Goal: Task Accomplishment & Management: Manage account settings

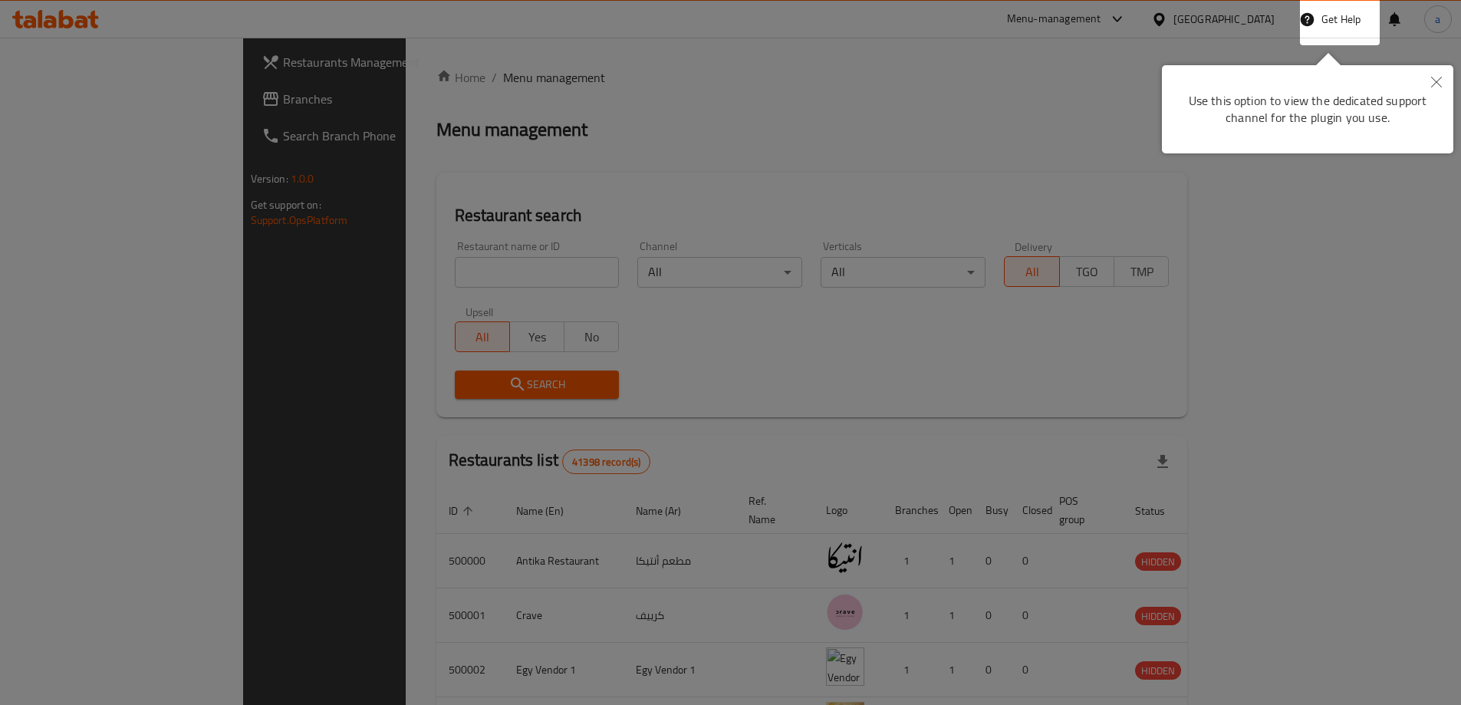
click at [1446, 81] on button "Close" at bounding box center [1437, 82] width 34 height 35
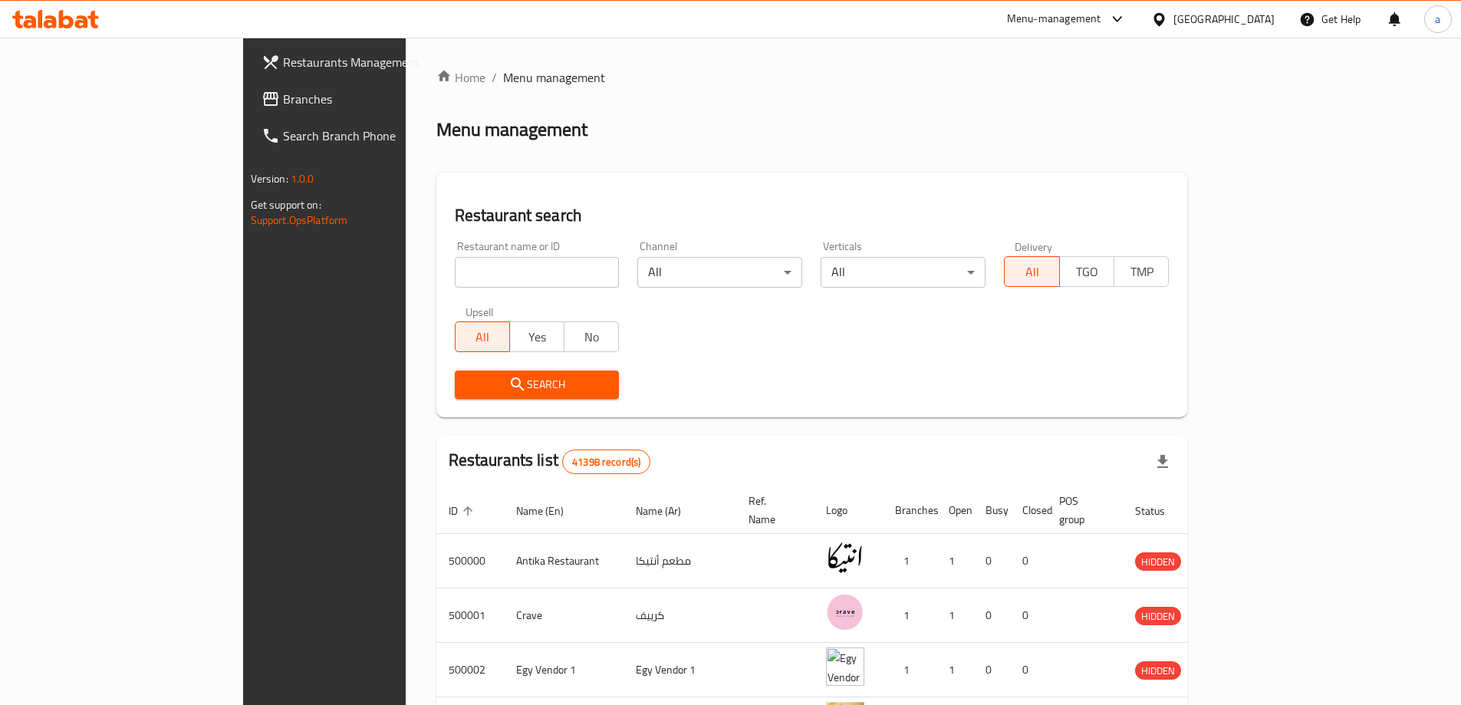
click at [1250, 21] on div "[GEOGRAPHIC_DATA]" at bounding box center [1224, 19] width 101 height 17
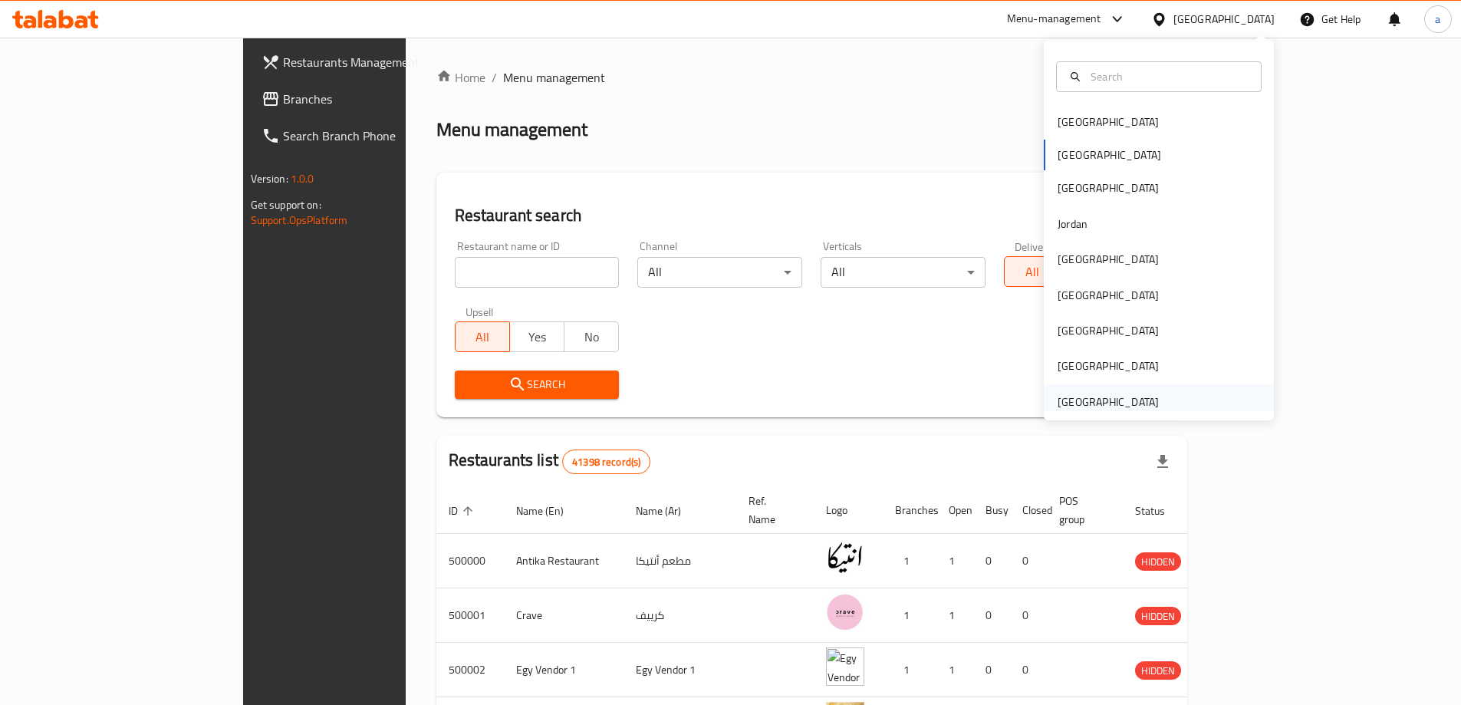
click at [1128, 400] on div "[GEOGRAPHIC_DATA]" at bounding box center [1108, 402] width 101 height 17
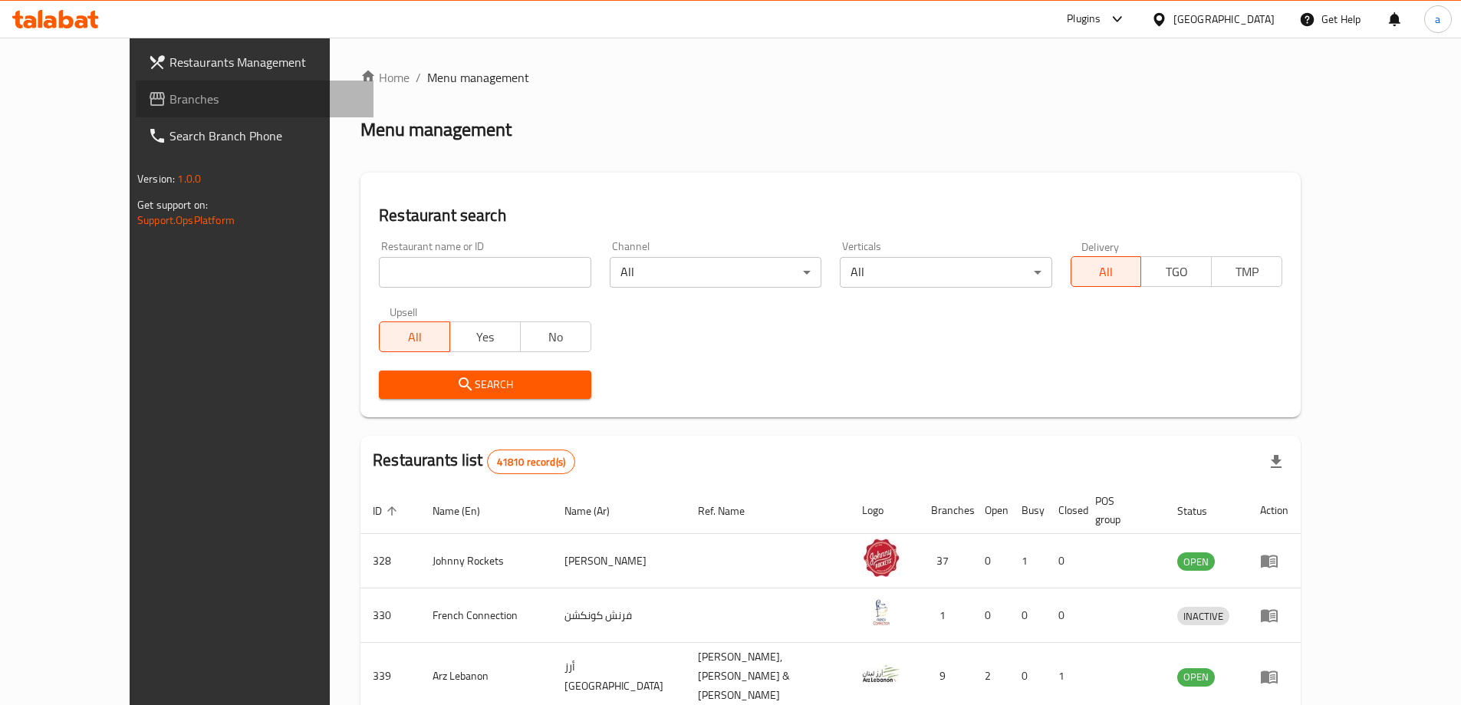
click at [170, 104] on span "Branches" at bounding box center [266, 99] width 192 height 18
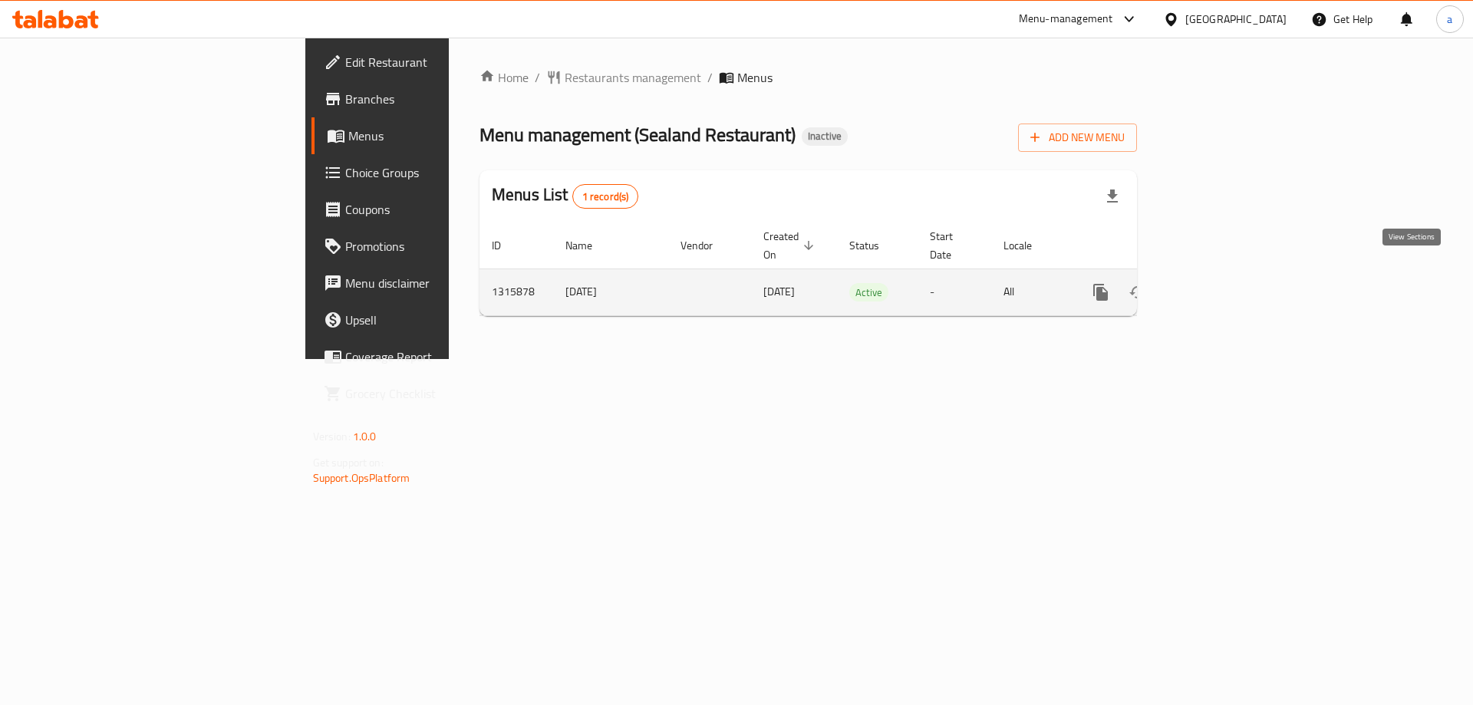
click at [1220, 283] on icon "enhanced table" at bounding box center [1211, 292] width 18 height 18
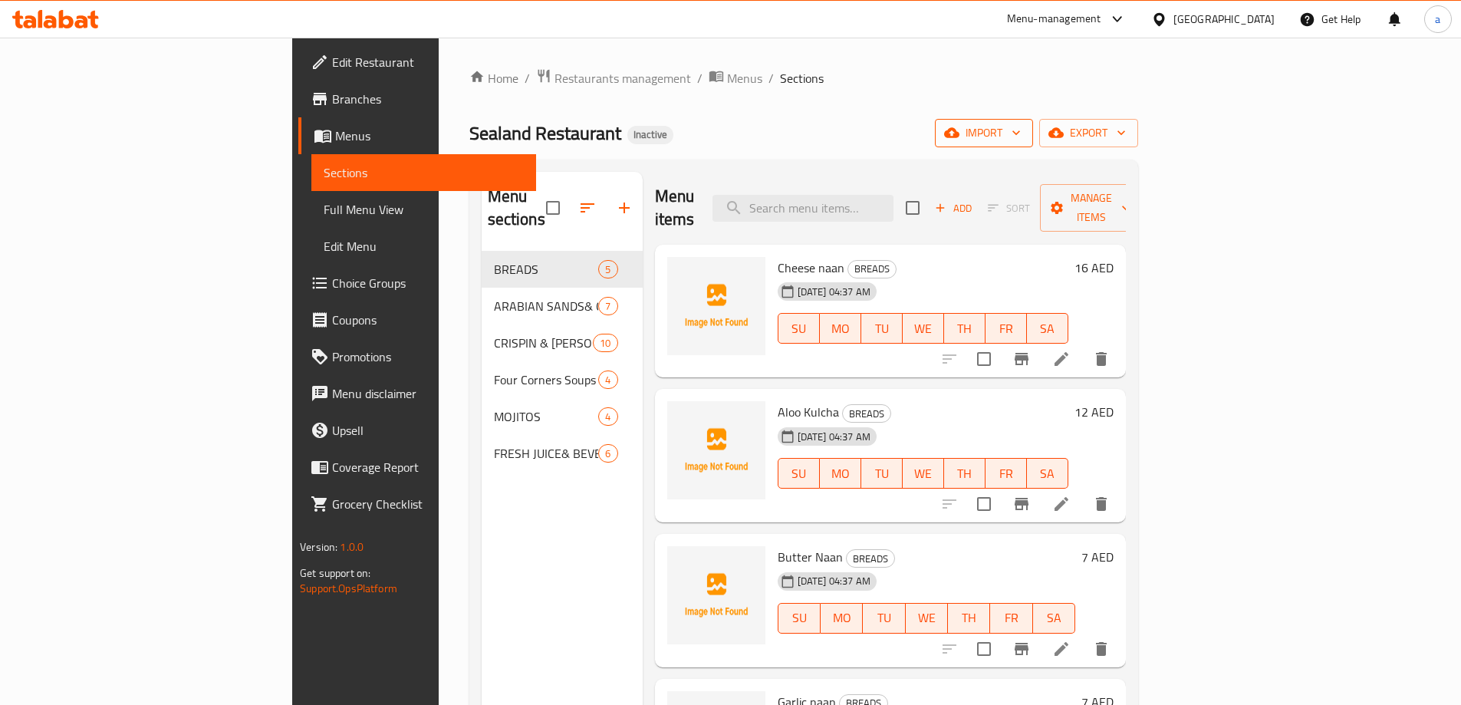
click at [1021, 130] on span "import" at bounding box center [984, 133] width 74 height 19
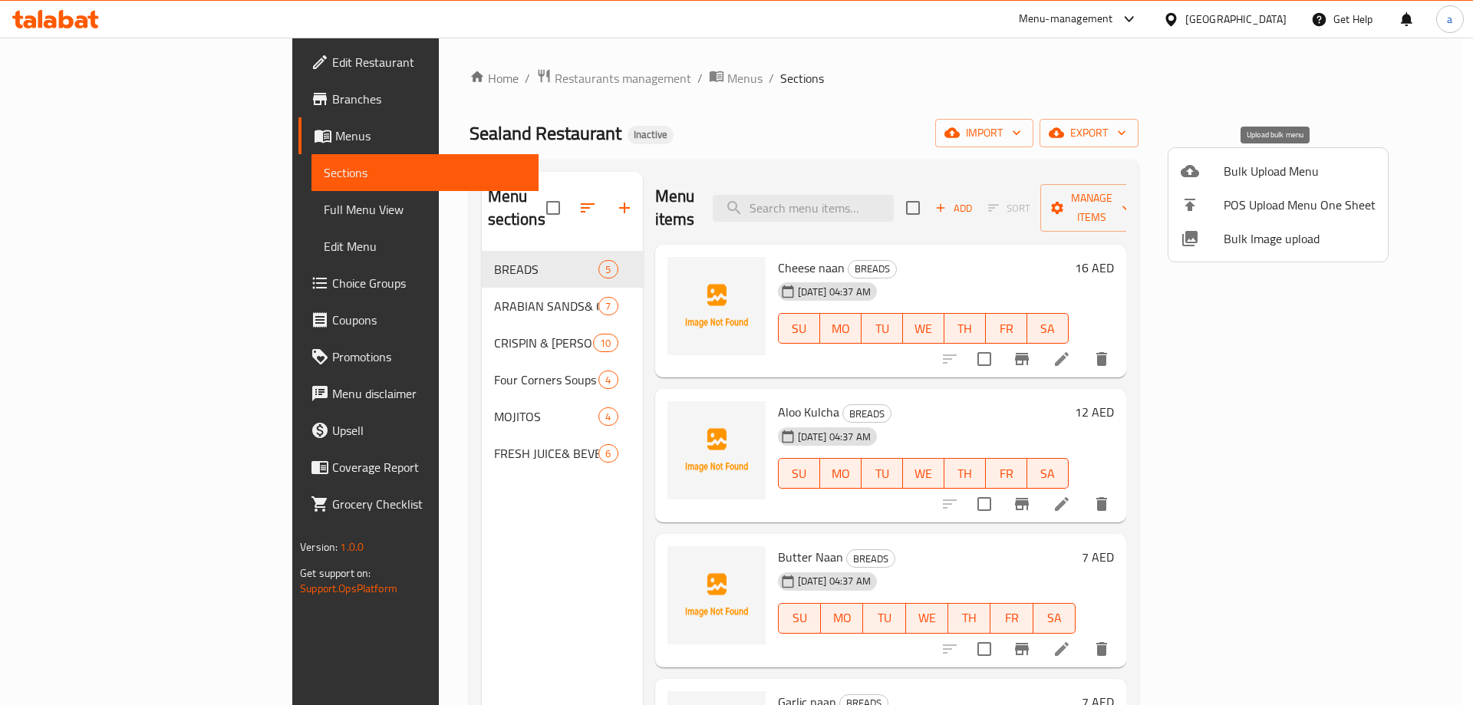
click at [1256, 176] on span "Bulk Upload Menu" at bounding box center [1300, 171] width 152 height 18
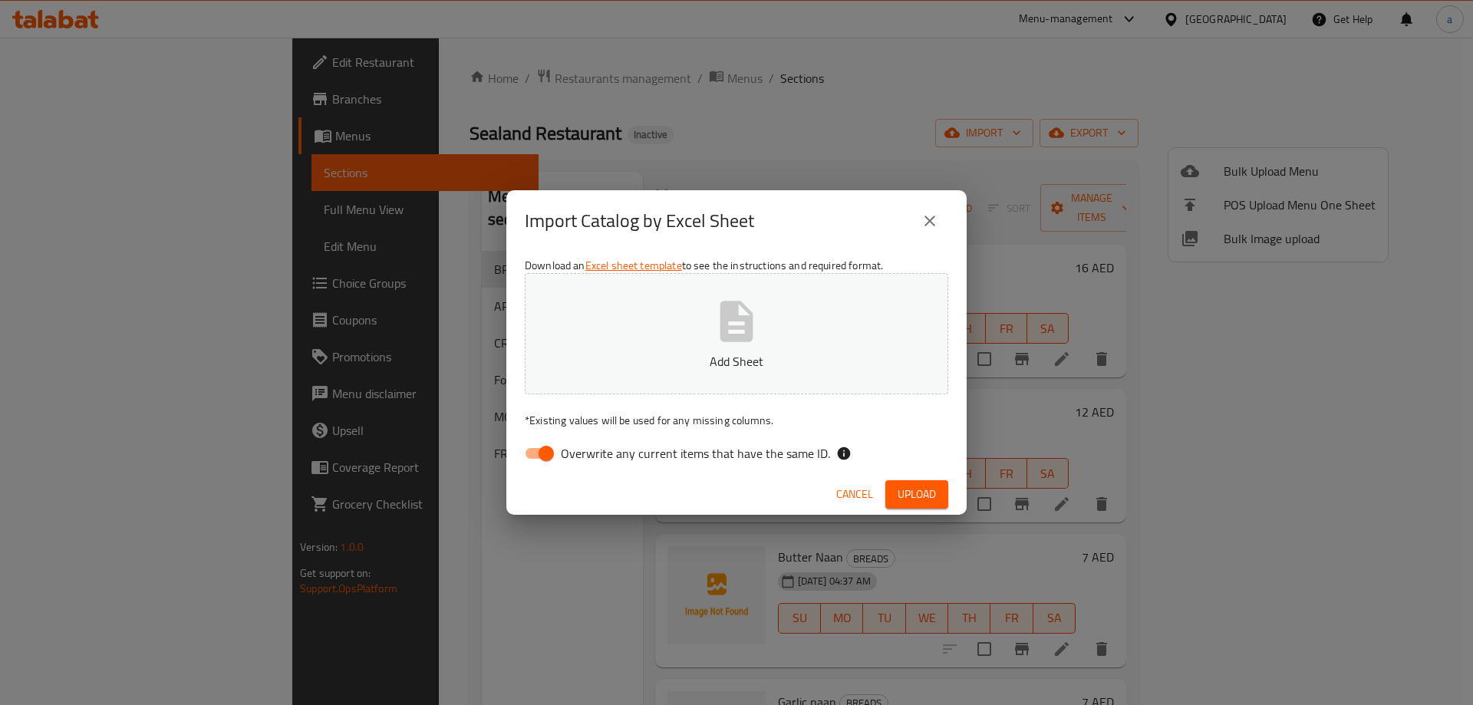
click at [534, 451] on input "Overwrite any current items that have the same ID." at bounding box center [545, 453] width 87 height 29
checkbox input "false"
click at [584, 377] on button "Add Sheet" at bounding box center [736, 333] width 423 height 121
click at [912, 492] on span "Upload" at bounding box center [916, 494] width 38 height 19
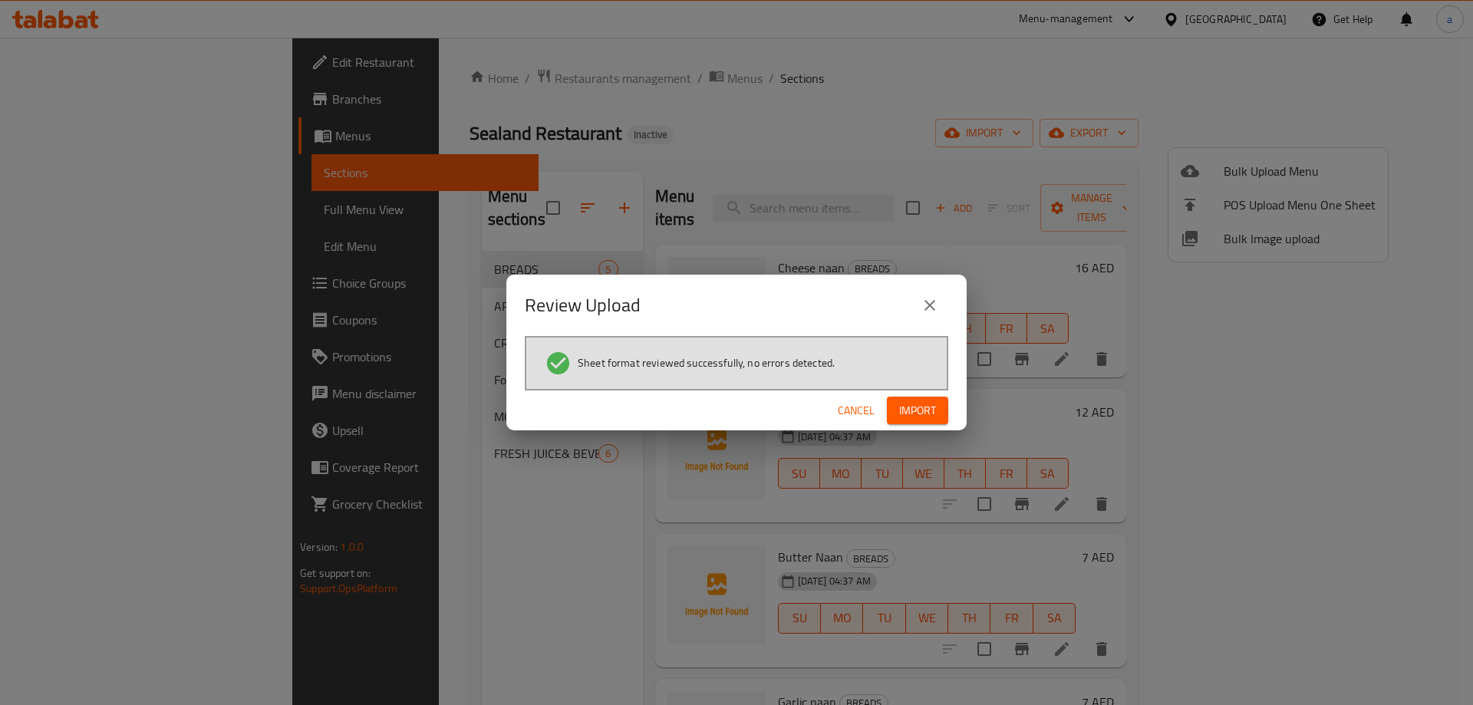
click at [927, 417] on span "Import" at bounding box center [917, 410] width 37 height 19
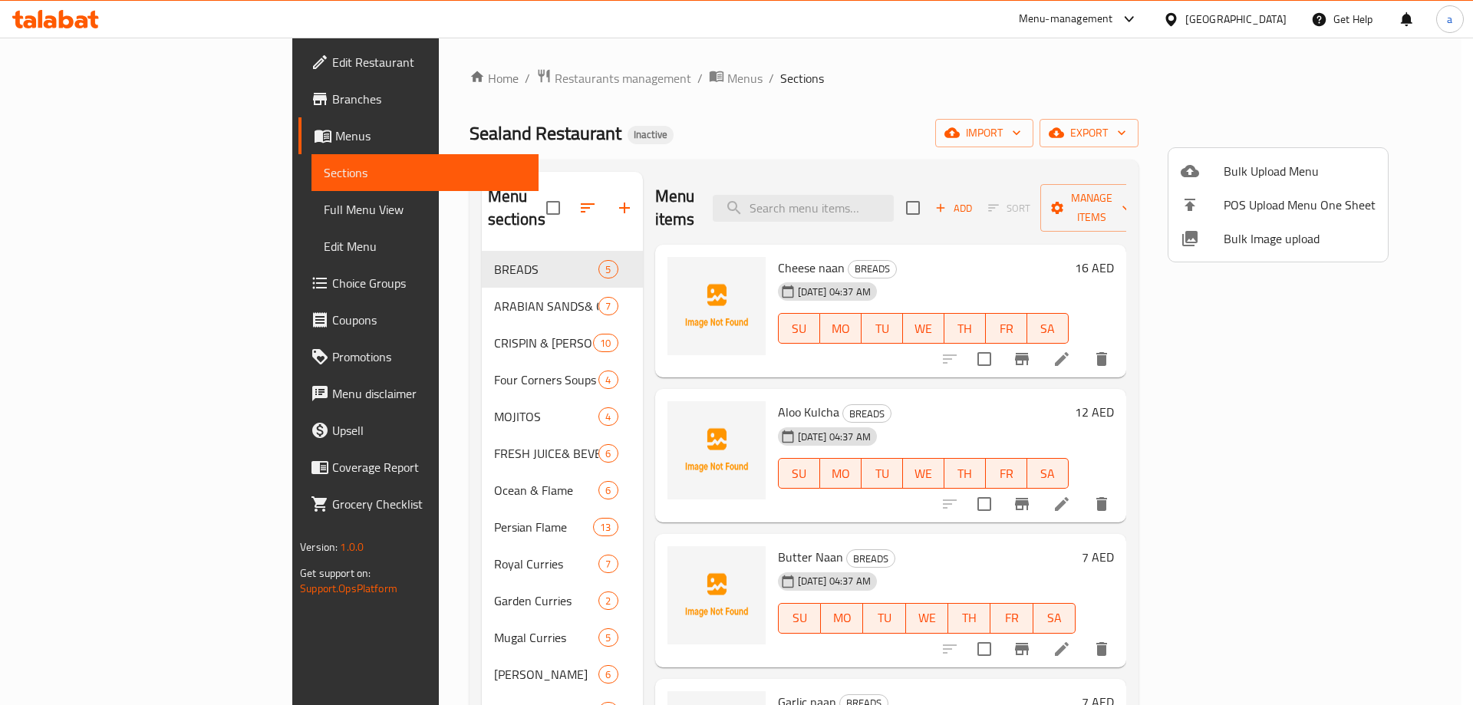
click at [426, 481] on div at bounding box center [736, 352] width 1473 height 705
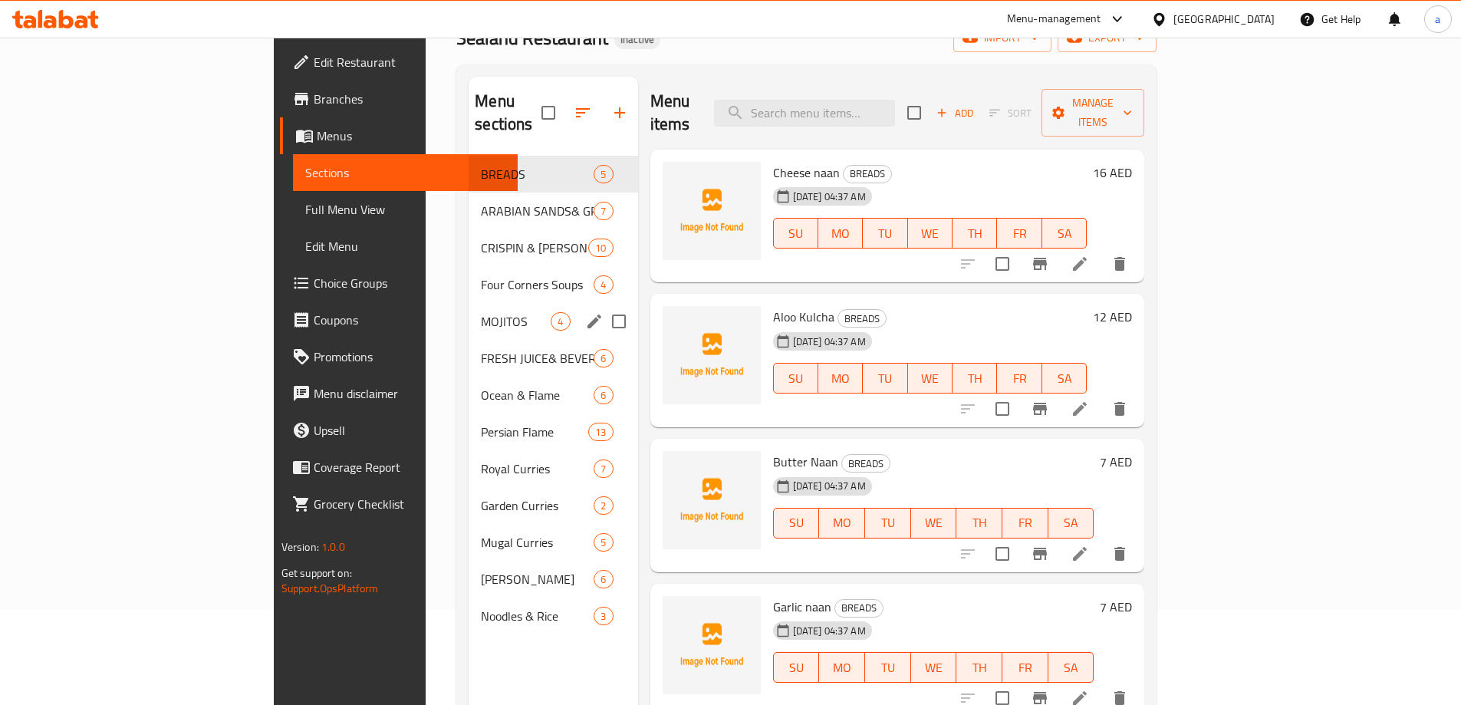
scroll to position [61, 0]
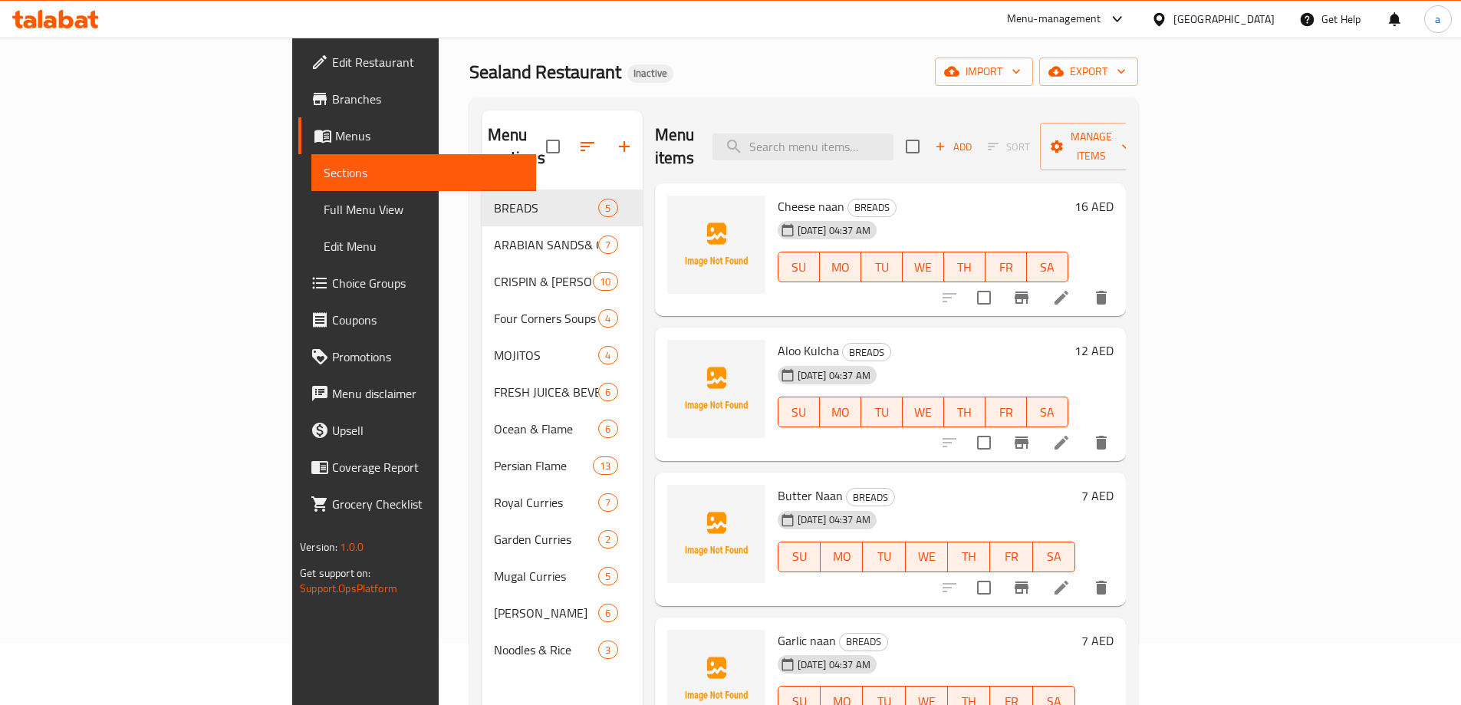
click at [324, 210] on span "Full Menu View" at bounding box center [424, 209] width 200 height 18
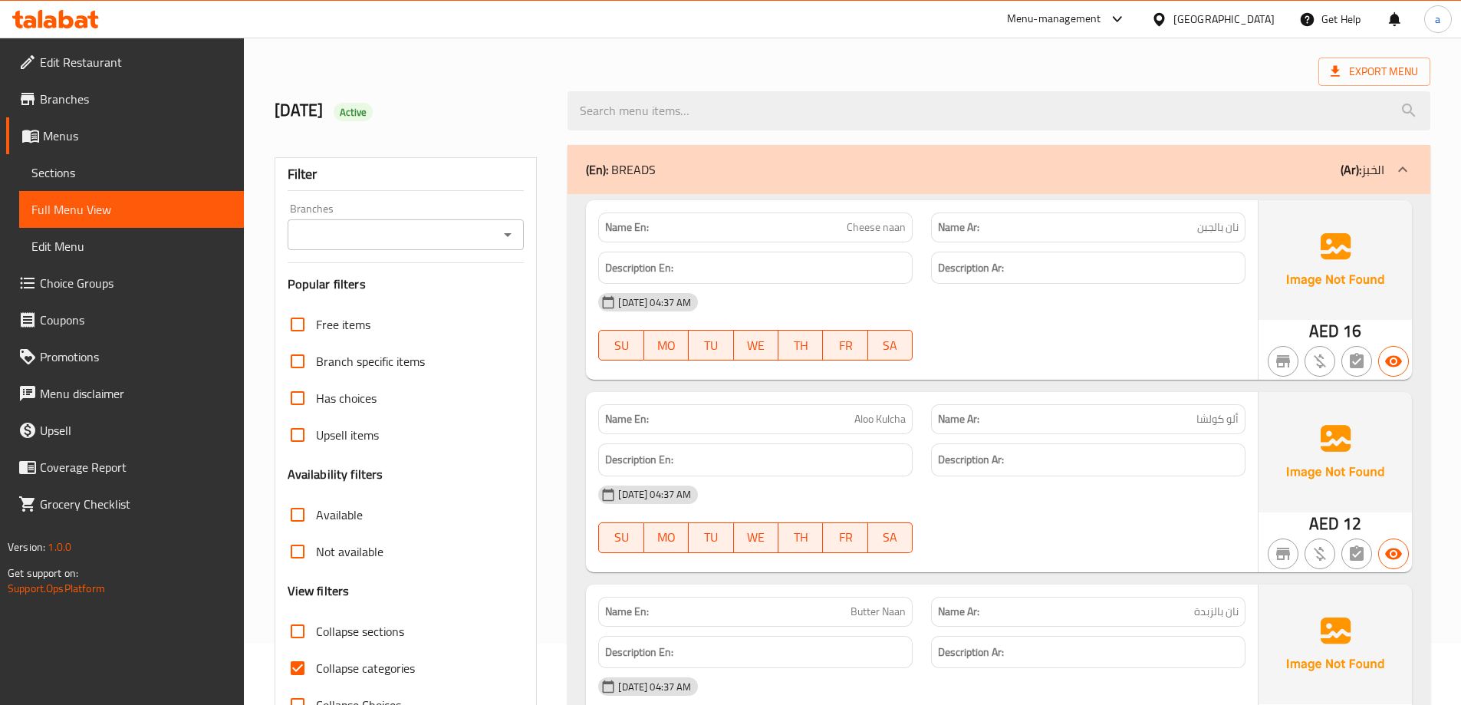
click at [303, 672] on input "Collapse categories" at bounding box center [297, 668] width 37 height 37
checkbox input "false"
click at [302, 628] on input "Collapse sections" at bounding box center [297, 631] width 37 height 37
checkbox input "true"
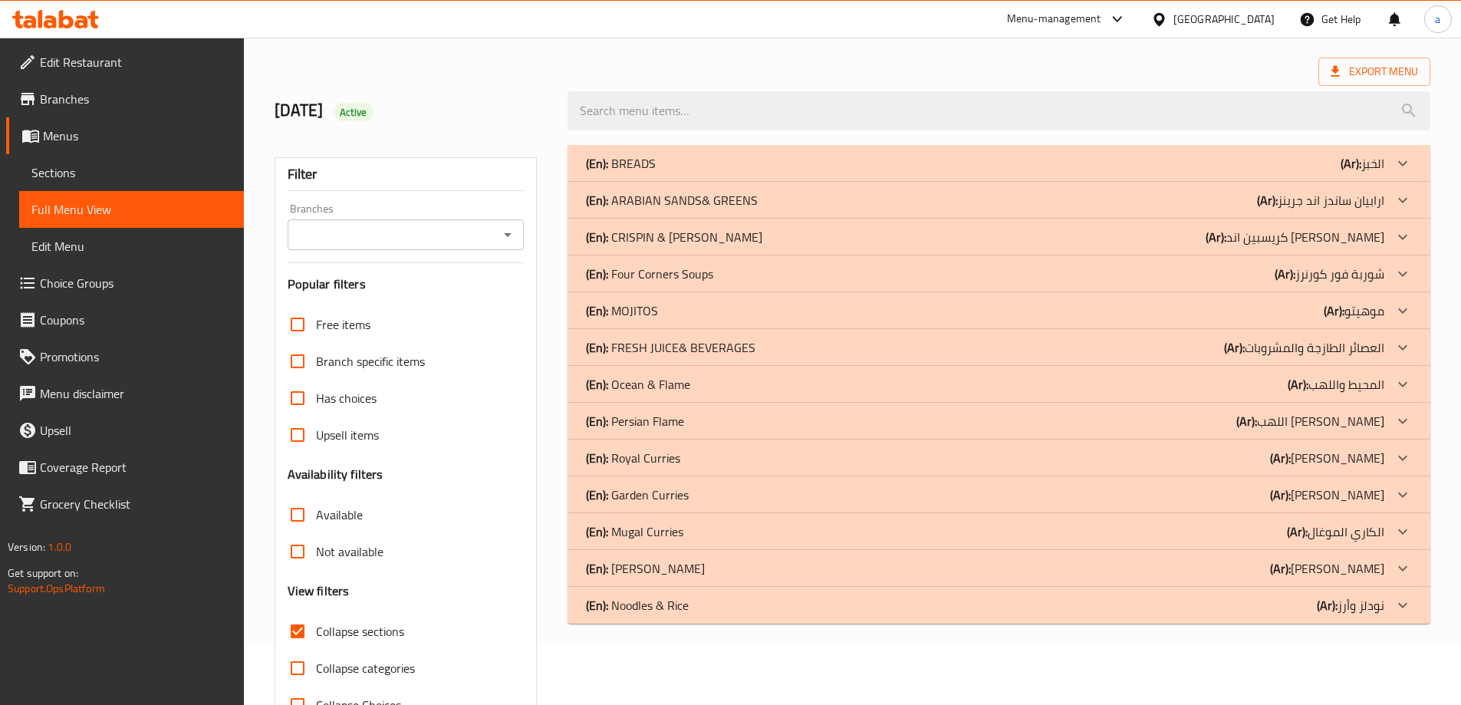
click at [669, 608] on p "(En): Noodles & Rice" at bounding box center [637, 605] width 103 height 18
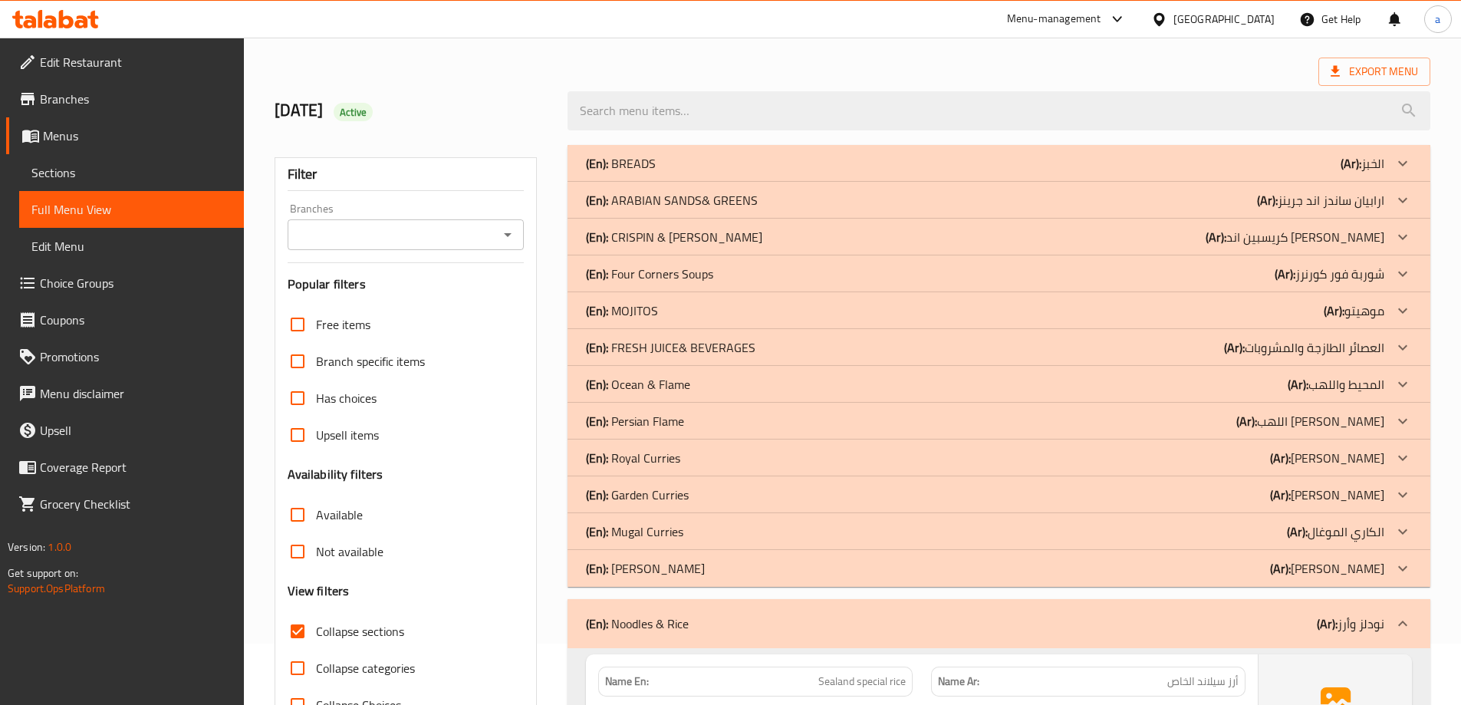
click at [666, 614] on p "(En): Noodles & Rice" at bounding box center [637, 623] width 103 height 18
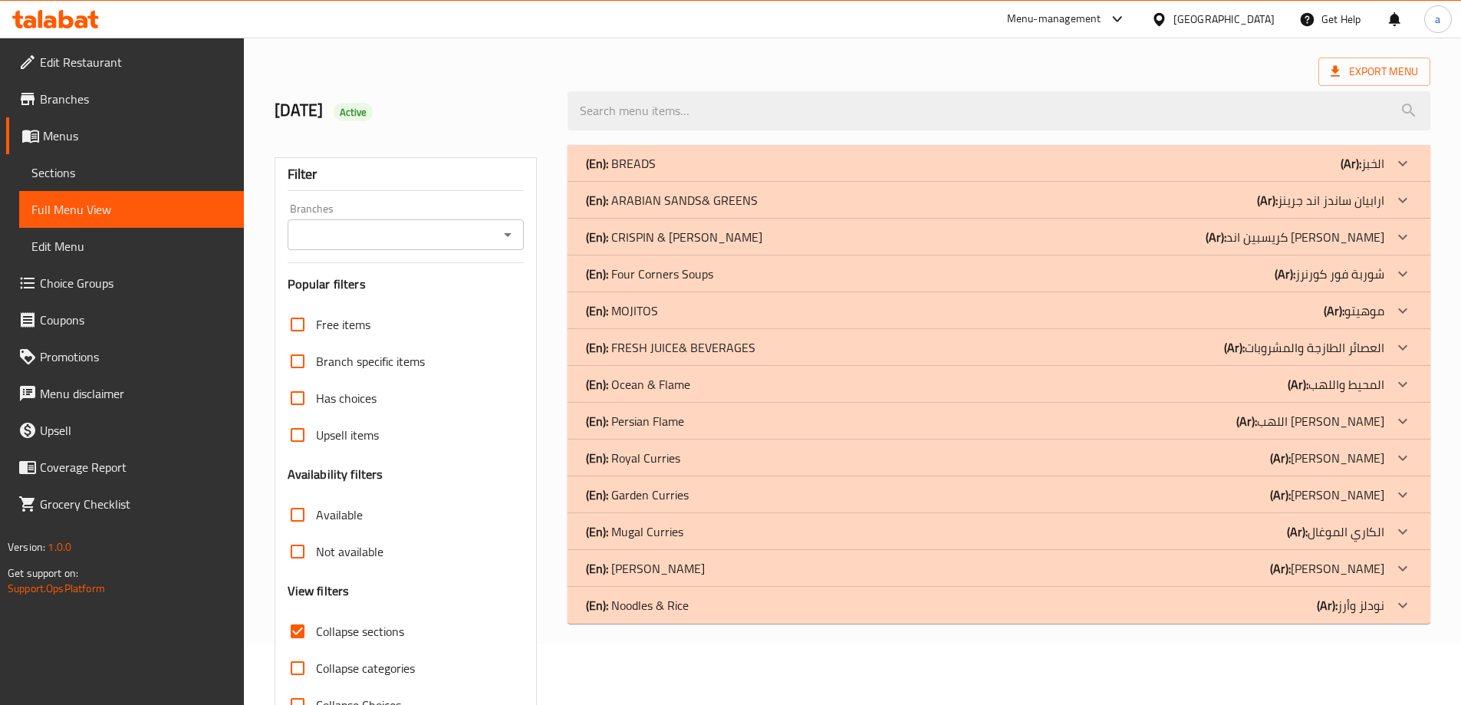
click at [687, 617] on div "(En): Noodles & Rice (Ar): نودلز وأرز" at bounding box center [999, 605] width 863 height 37
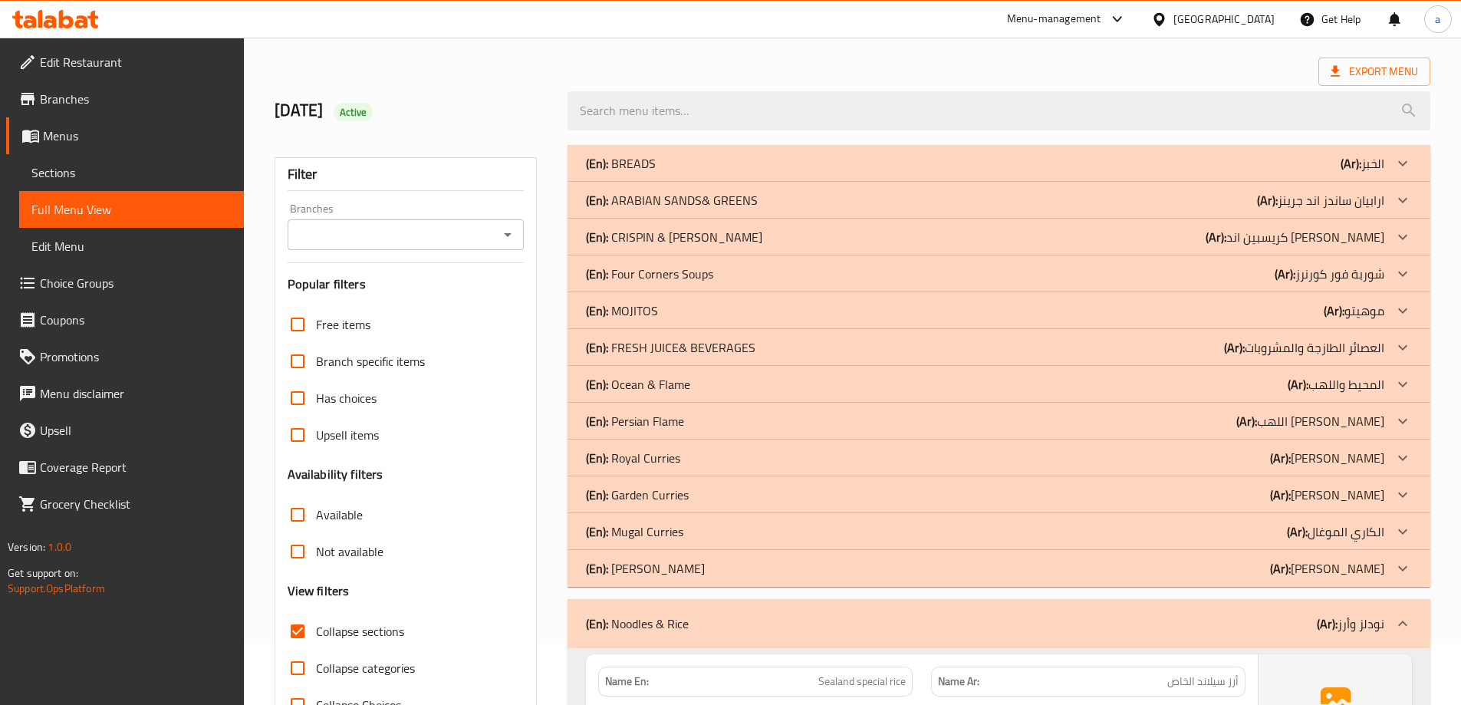
click at [687, 618] on p "(En): Noodles & Rice" at bounding box center [637, 623] width 103 height 18
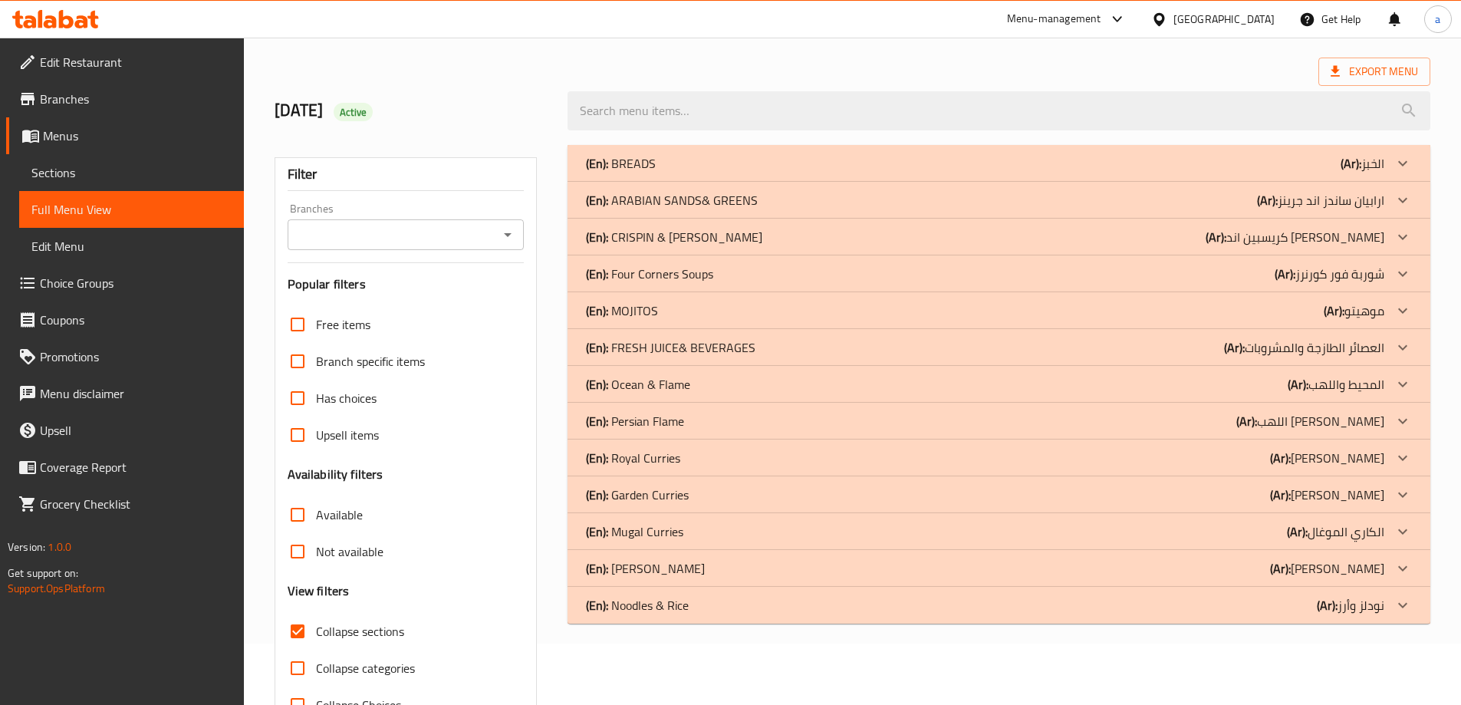
click at [624, 614] on p "(En): Noodles & Rice" at bounding box center [637, 605] width 103 height 18
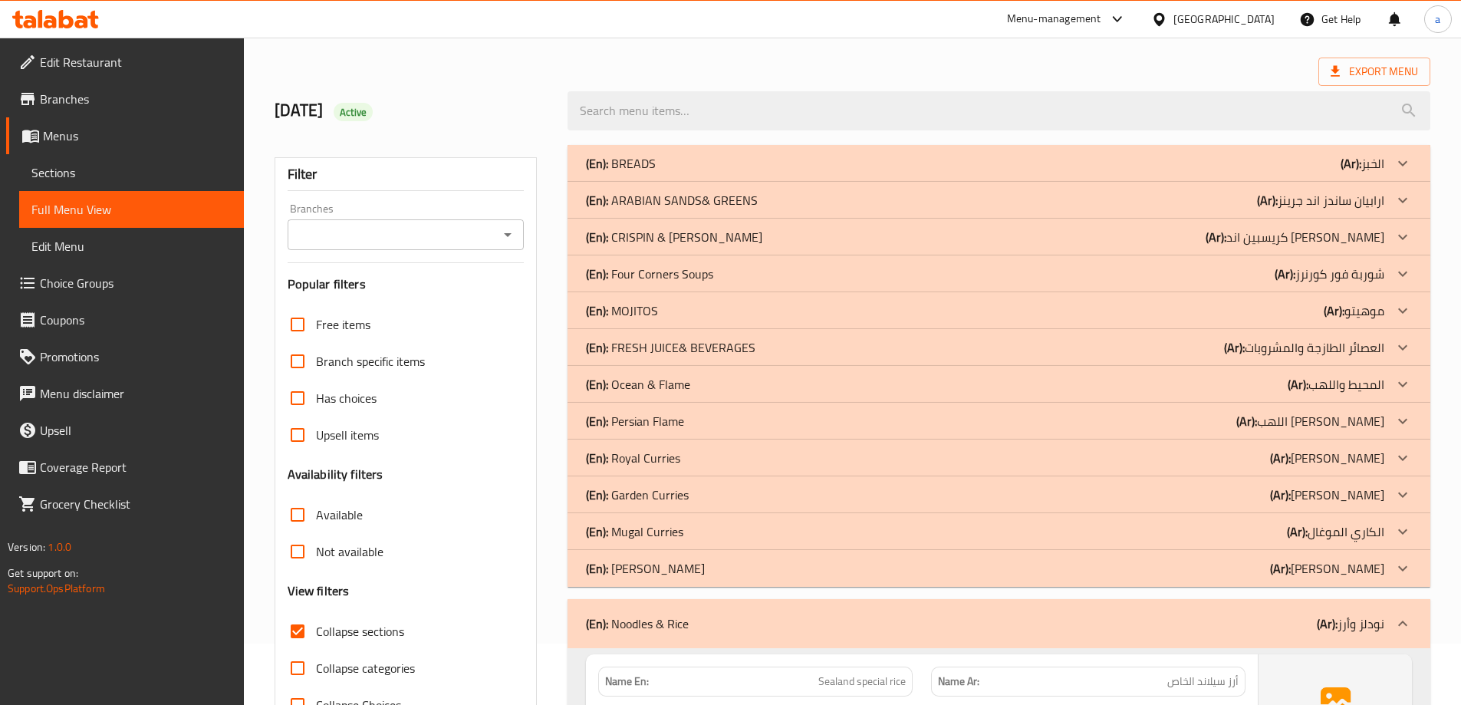
click at [662, 575] on p "(En): Regal Biriyani" at bounding box center [645, 568] width 119 height 18
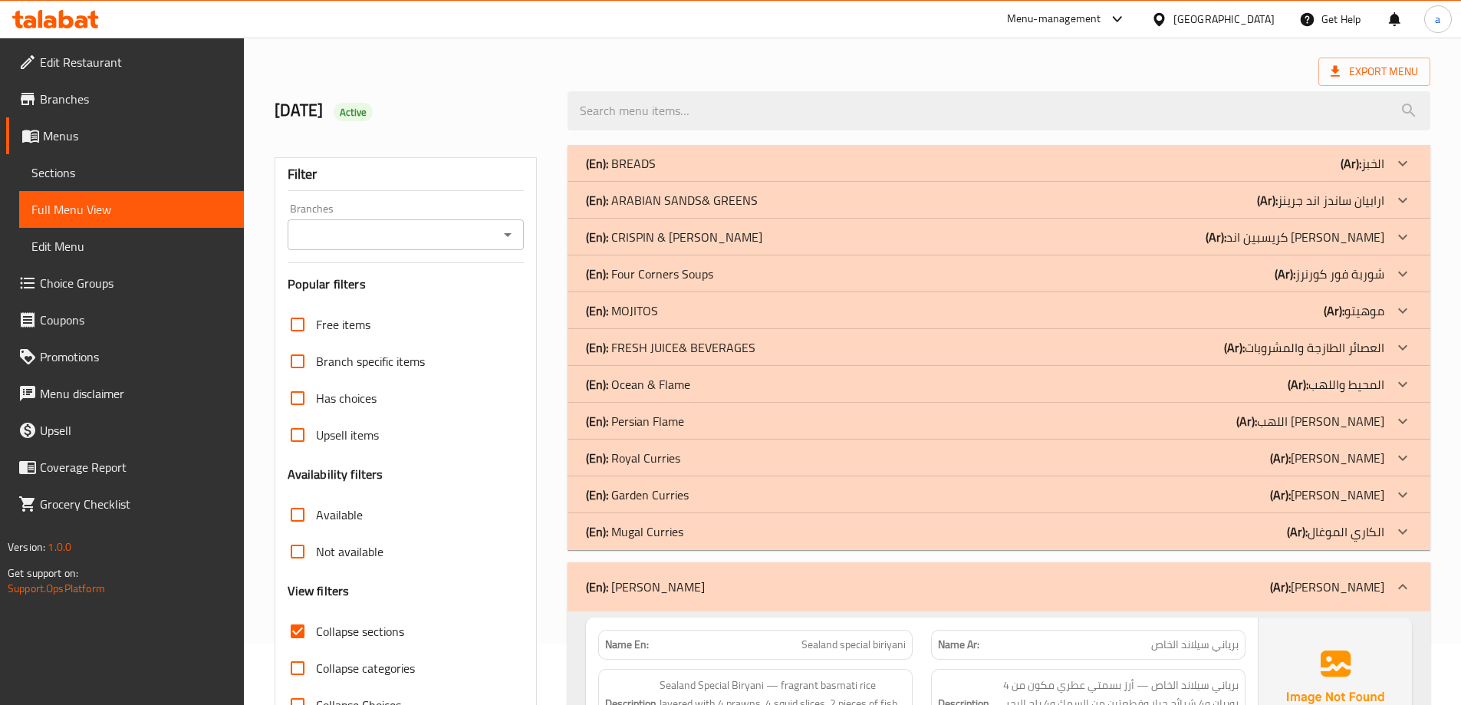
click at [662, 528] on p "(En): Mugal Curries" at bounding box center [634, 531] width 97 height 18
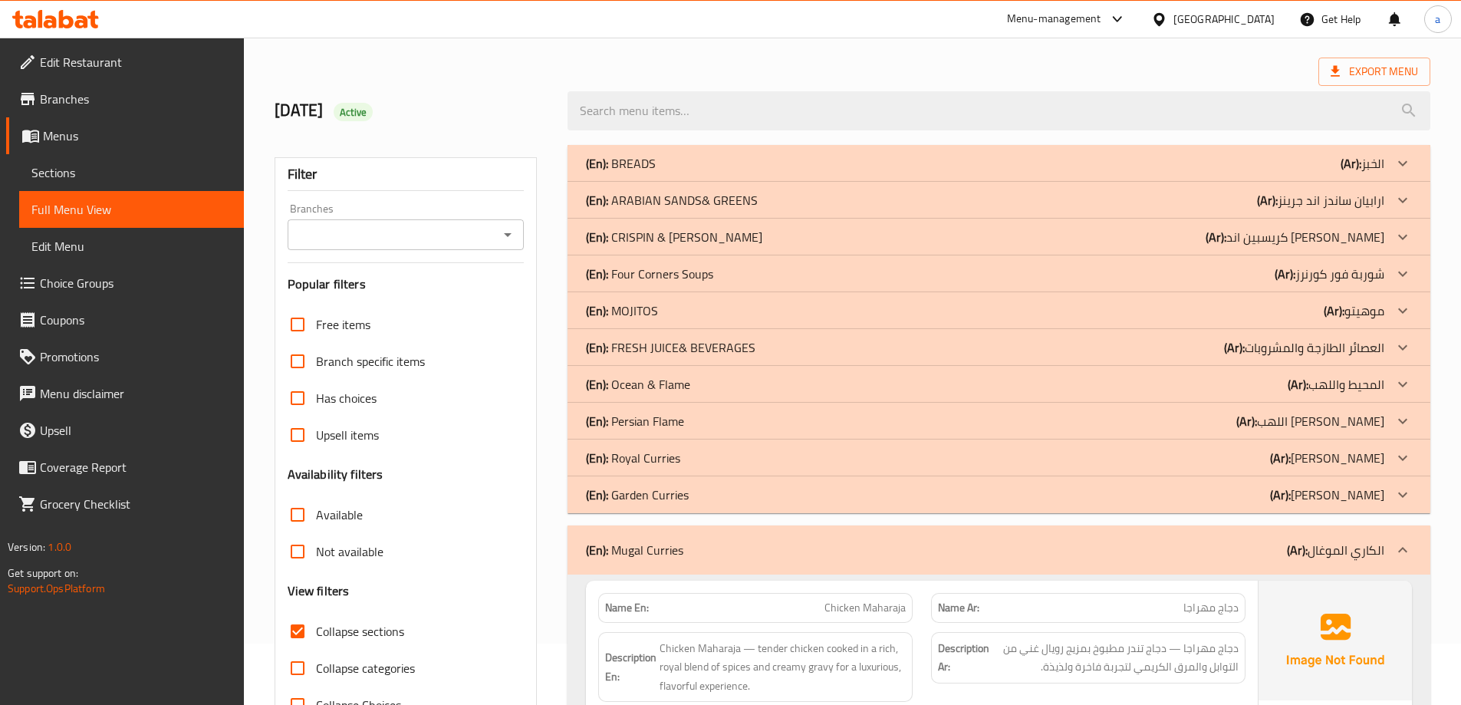
click at [660, 492] on p "(En): Garden Curries" at bounding box center [637, 495] width 103 height 18
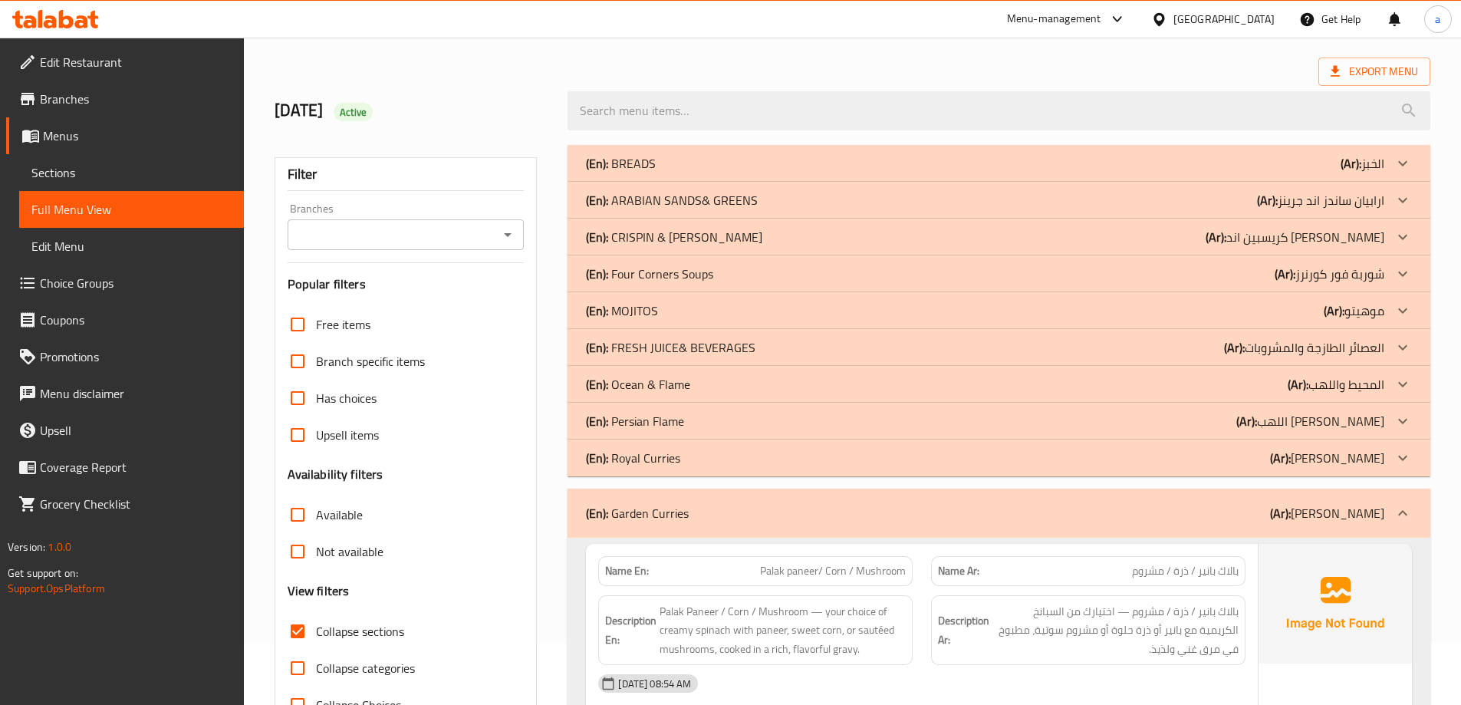
click at [664, 463] on p "(En): Royal Curries" at bounding box center [633, 458] width 94 height 18
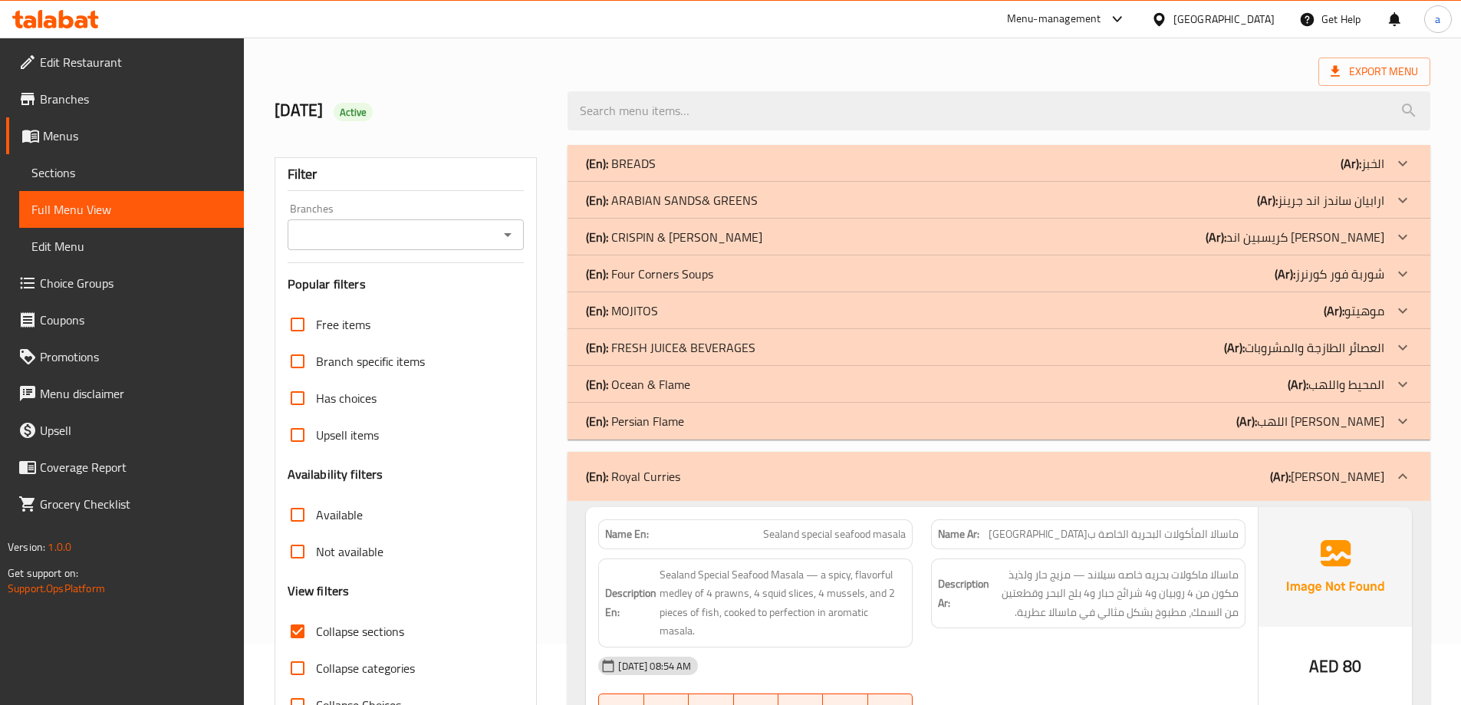
click at [657, 426] on p "(En): Persian Flame" at bounding box center [635, 421] width 98 height 18
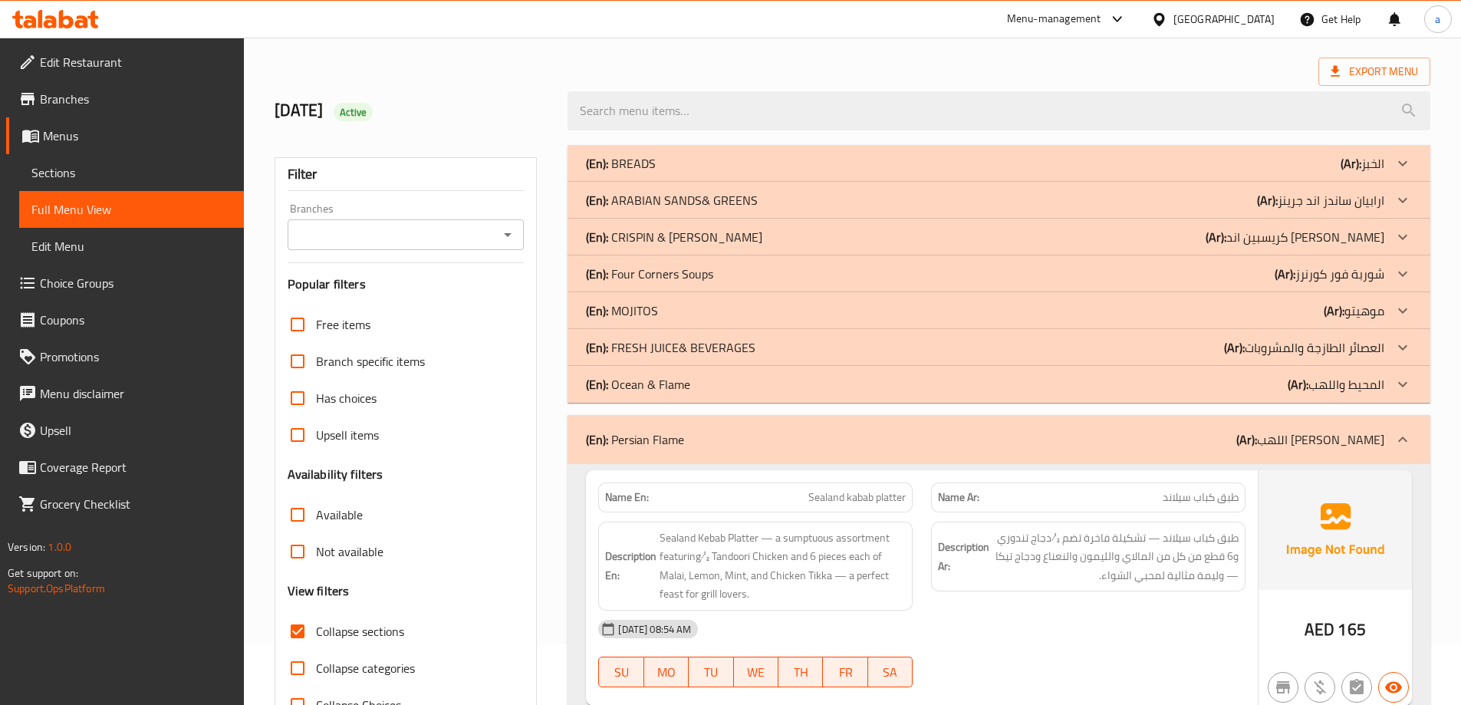
click at [666, 390] on p "(En): Ocean & Flame" at bounding box center [638, 384] width 104 height 18
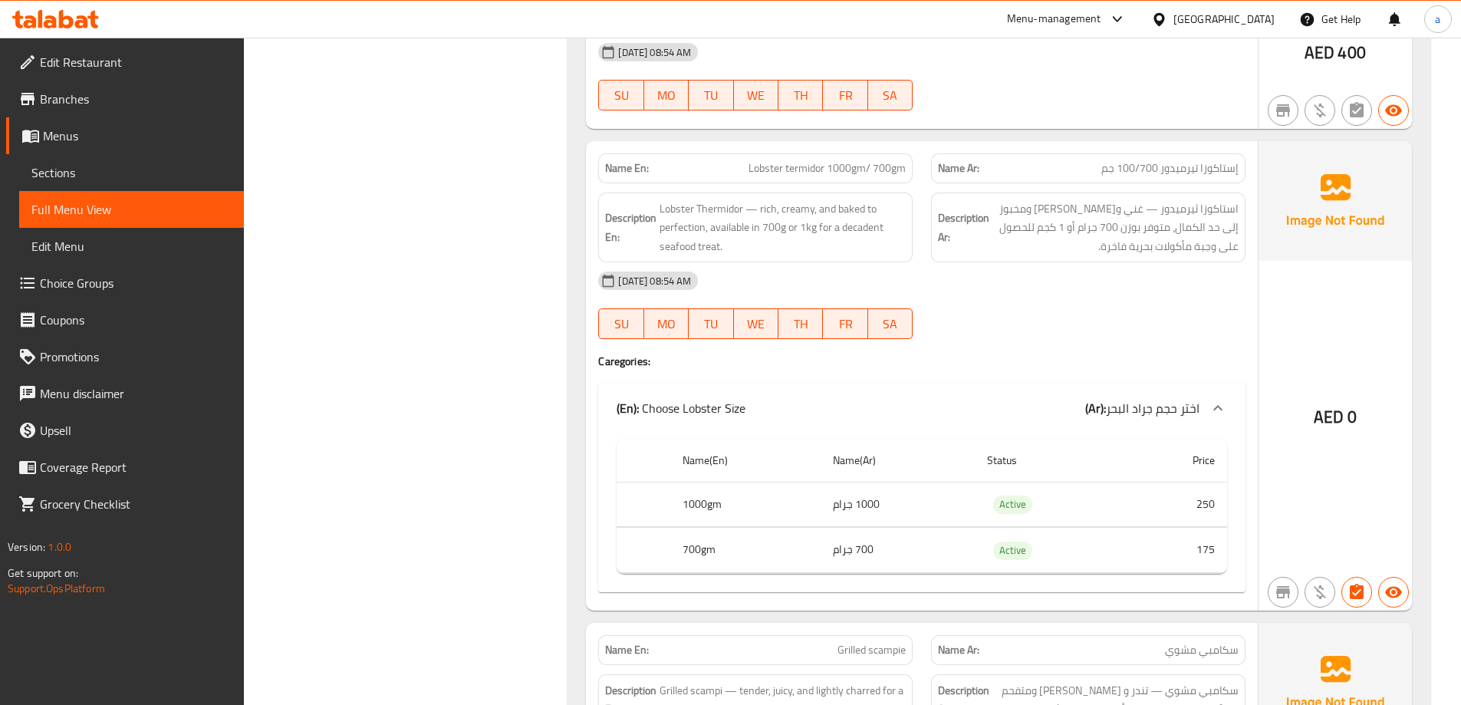
scroll to position [1212, 0]
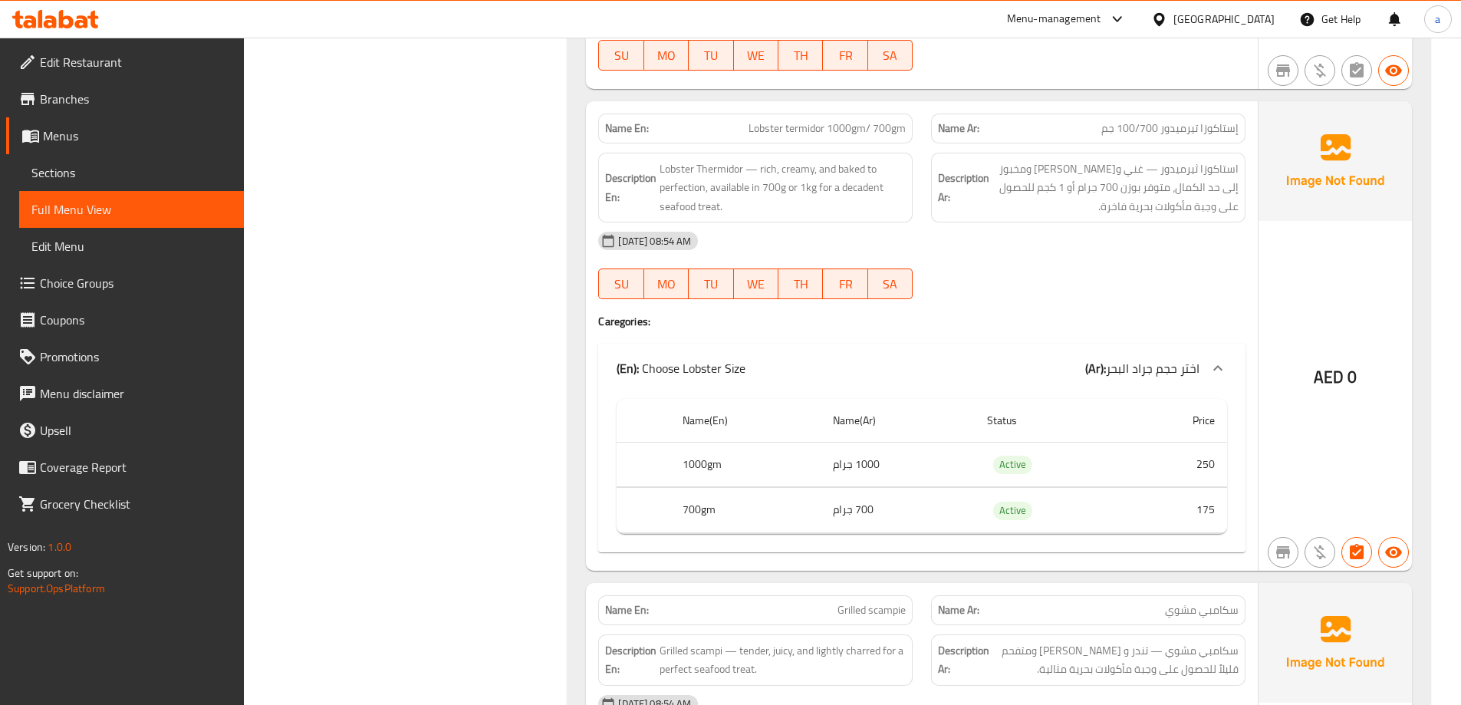
click at [1035, 363] on div "(En): Choose Lobster Size (Ar): اختر حجم جراد البحر" at bounding box center [908, 368] width 583 height 18
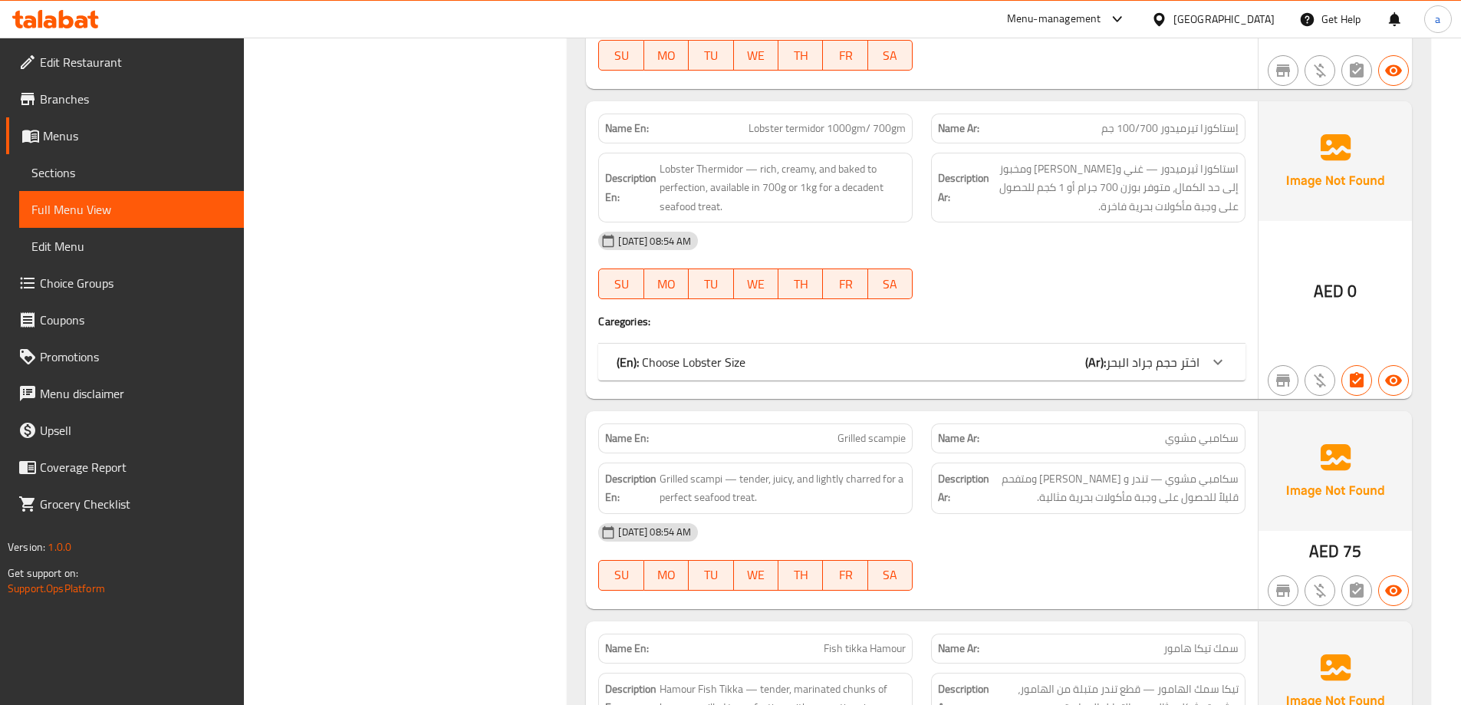
click at [1046, 360] on div "(En): Choose Lobster Size (Ar): اختر حجم جراد البحر" at bounding box center [908, 362] width 583 height 18
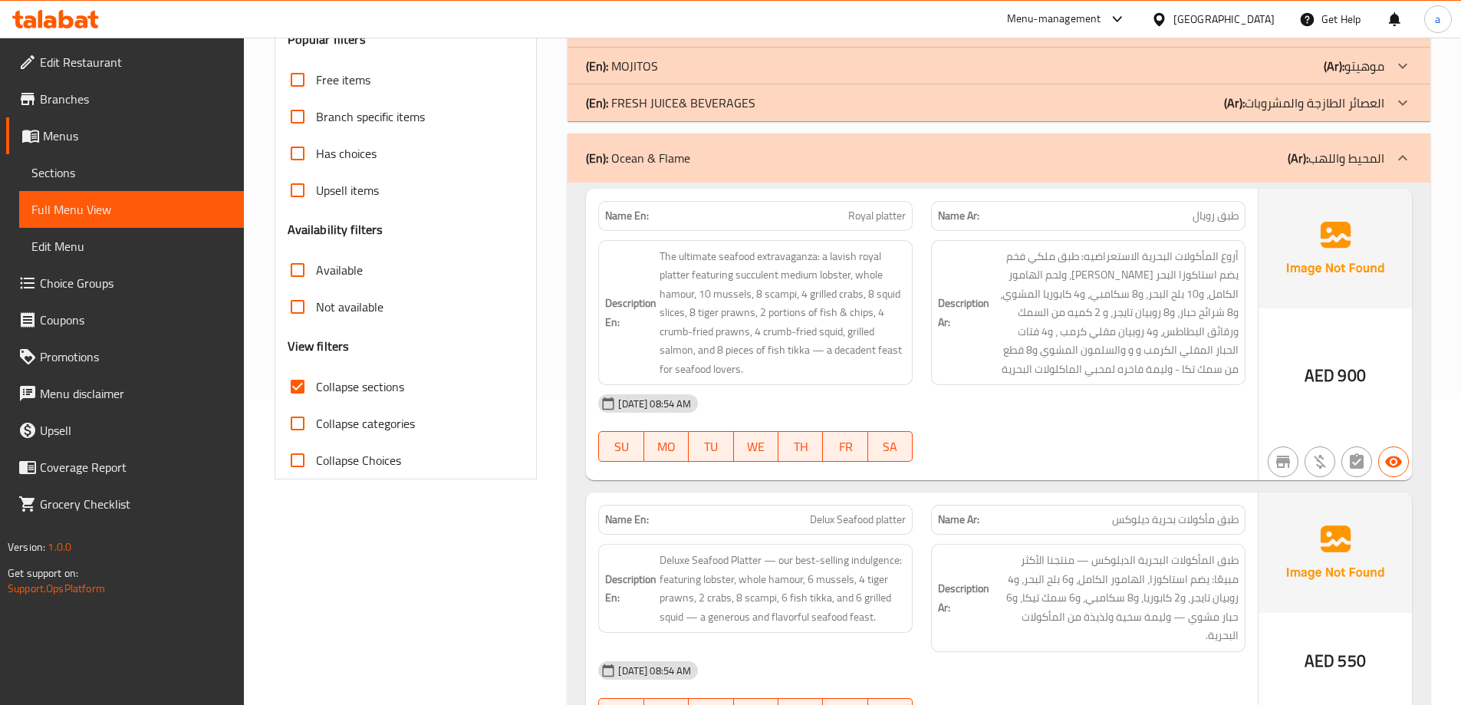
scroll to position [307, 0]
click at [97, 135] on span "Menus" at bounding box center [137, 136] width 189 height 18
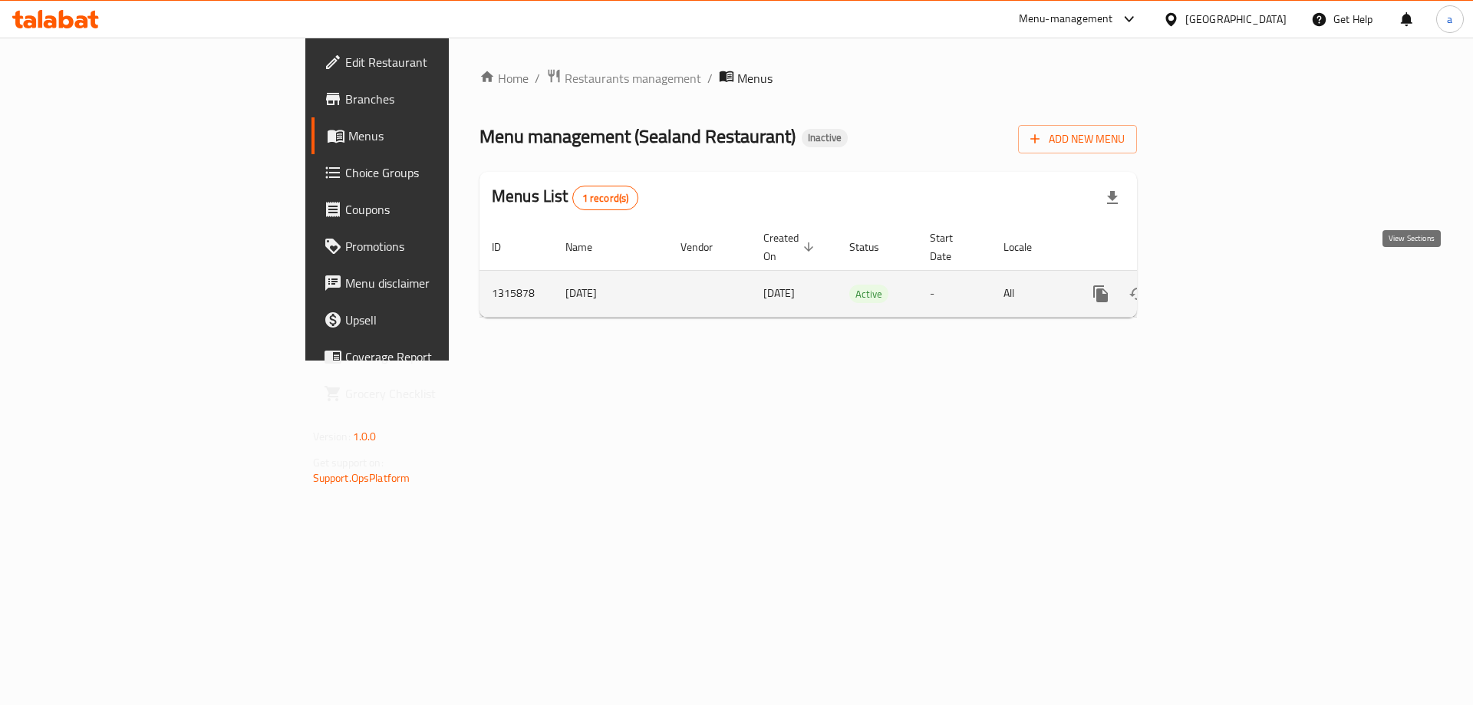
click at [1230, 275] on link "enhanced table" at bounding box center [1211, 293] width 37 height 37
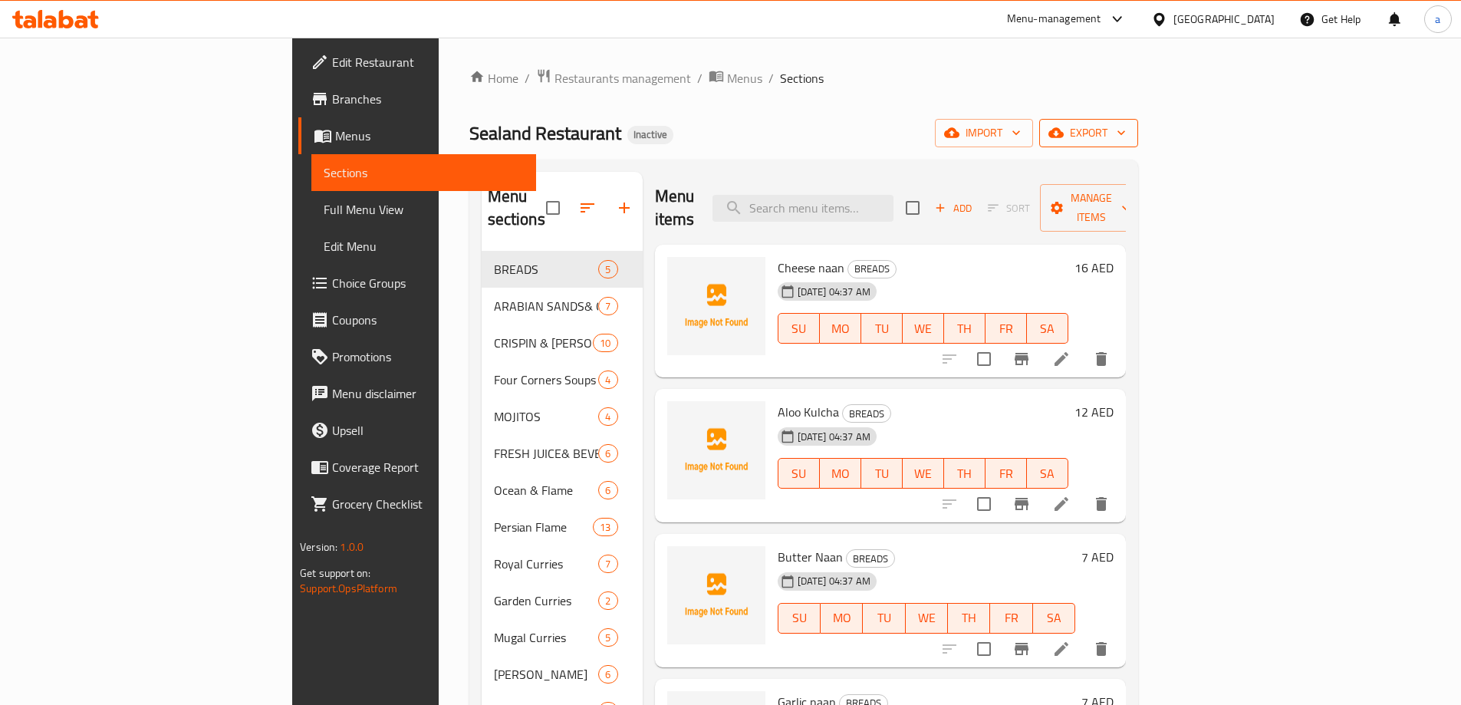
click at [1129, 133] on icon "button" at bounding box center [1121, 132] width 15 height 15
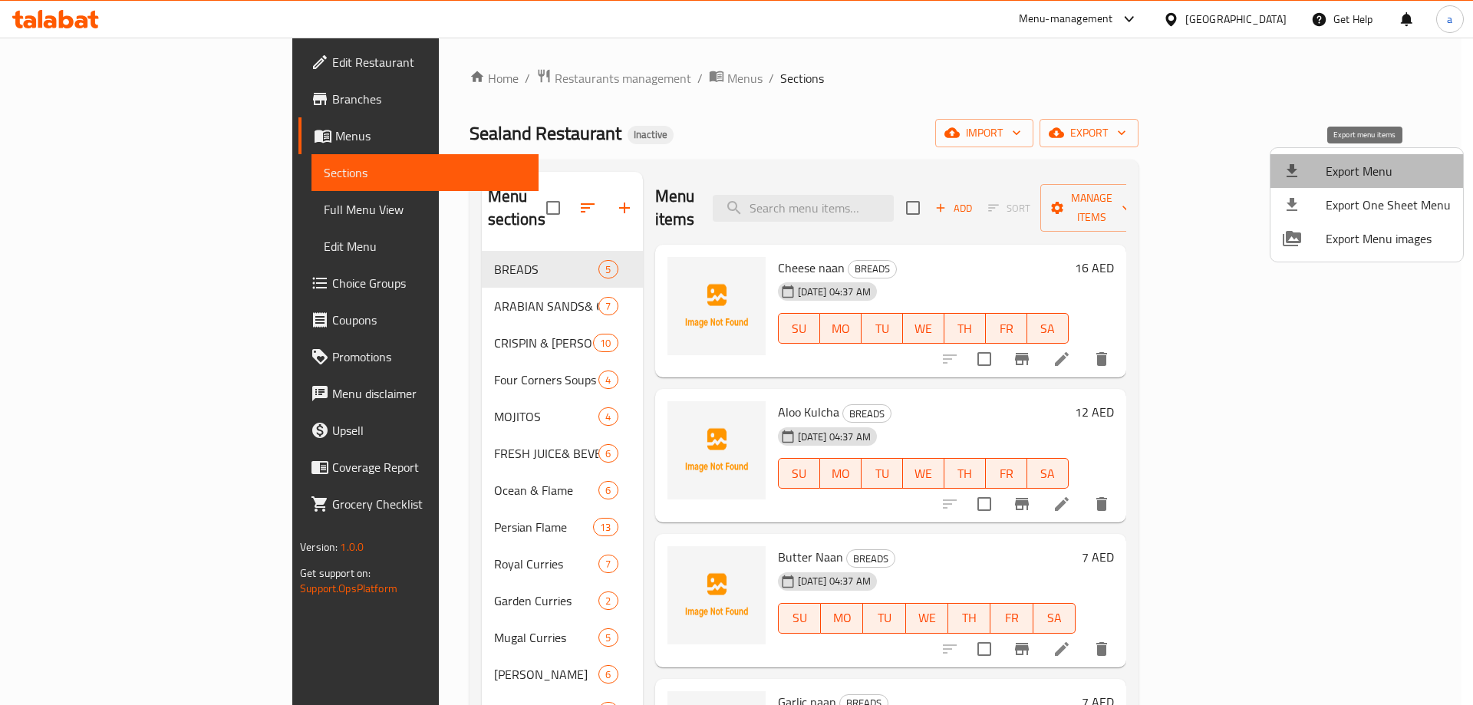
click at [1394, 164] on span "Export Menu" at bounding box center [1388, 171] width 125 height 18
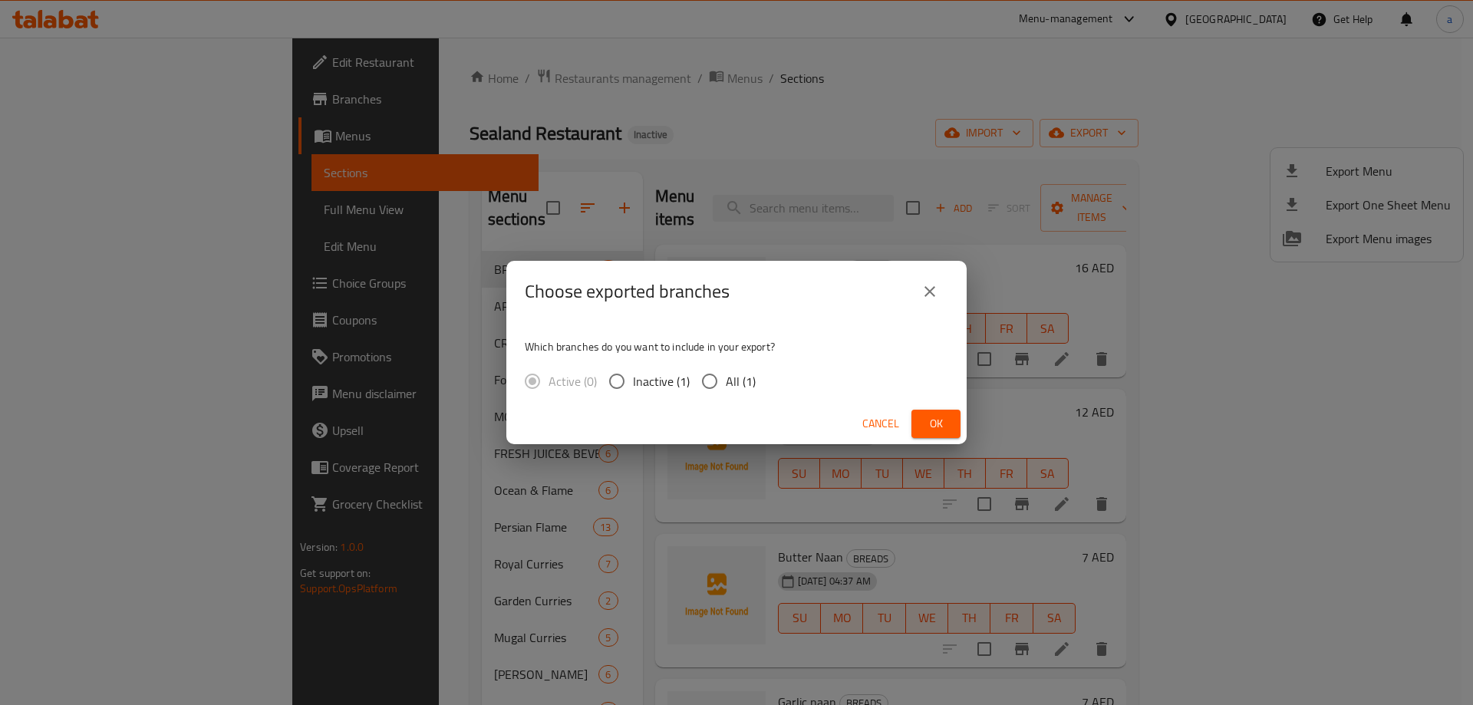
click at [736, 379] on span "All (1)" at bounding box center [741, 381] width 30 height 18
click at [726, 379] on input "All (1)" at bounding box center [709, 381] width 32 height 32
radio input "true"
click at [924, 420] on span "Ok" at bounding box center [936, 423] width 25 height 19
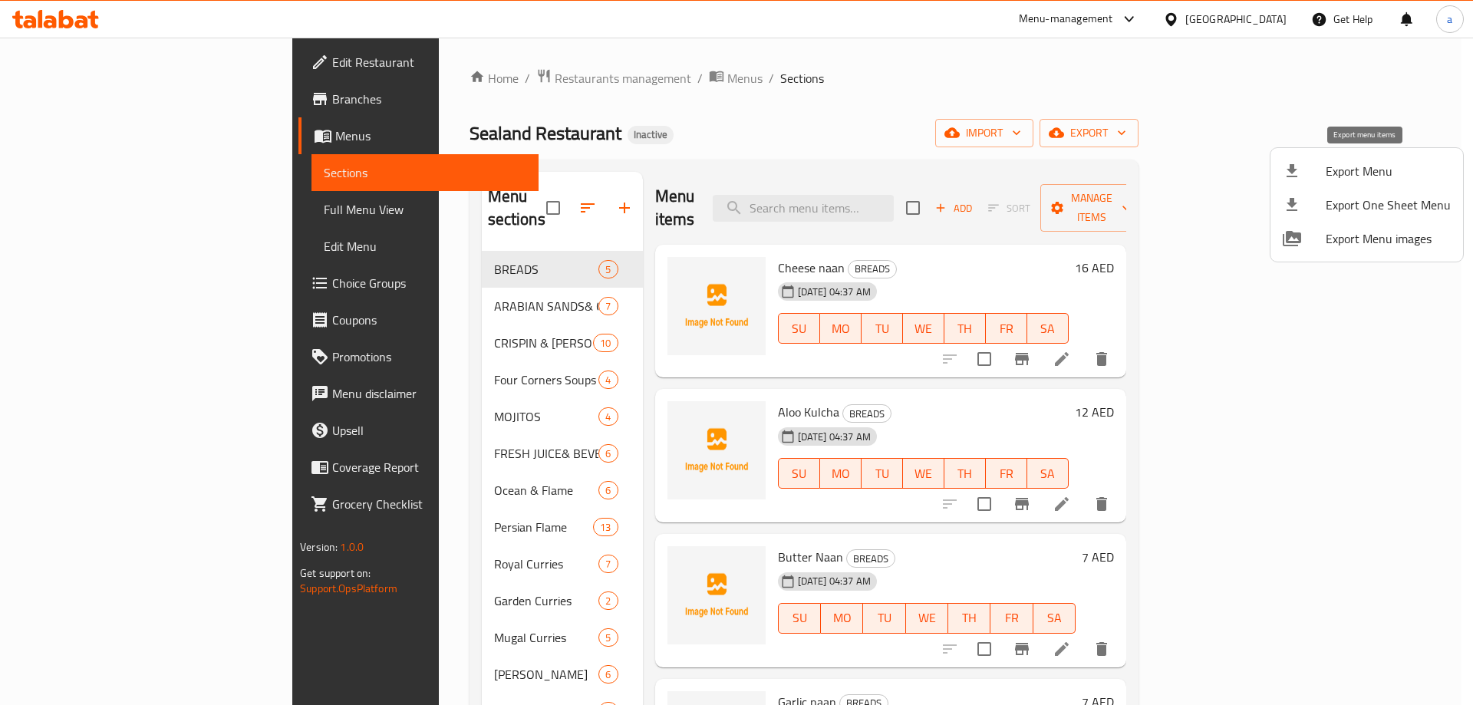
click at [1342, 175] on span "Export Menu" at bounding box center [1388, 171] width 125 height 18
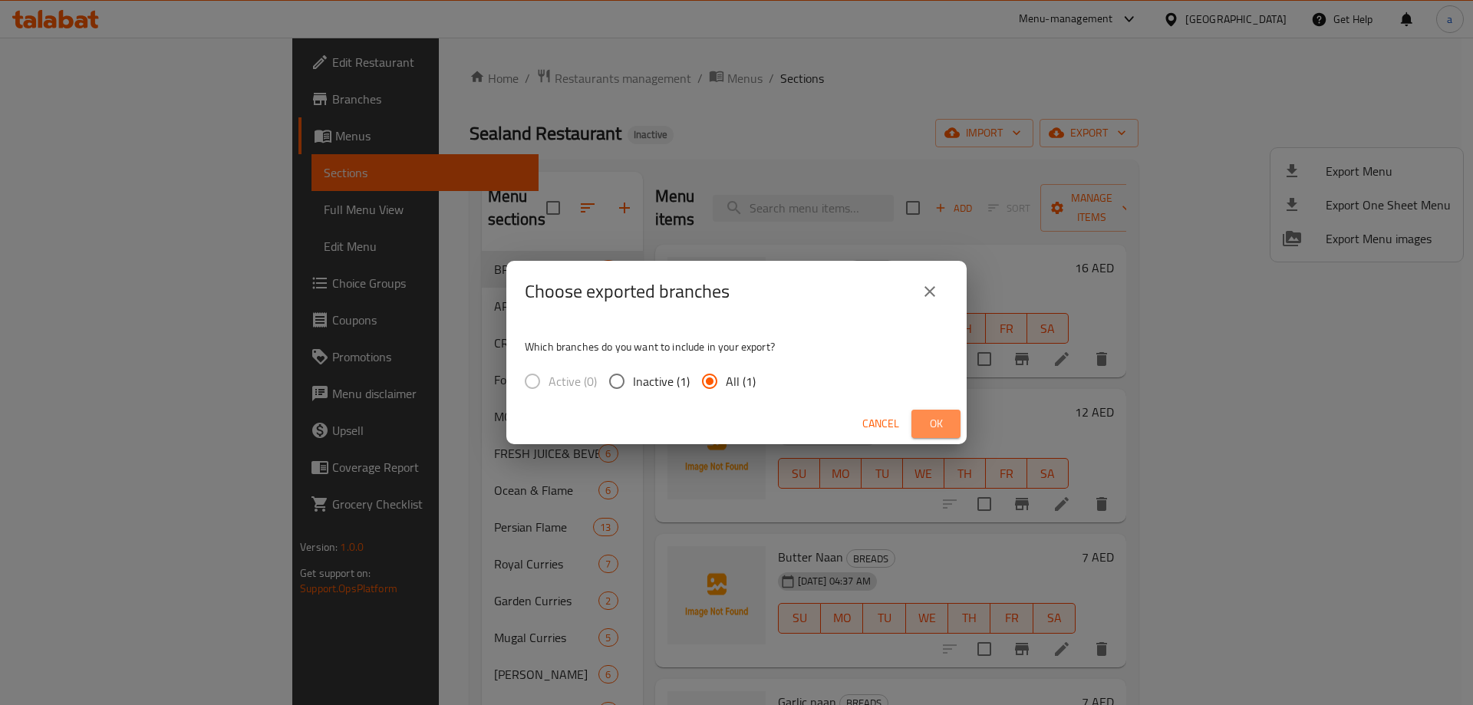
click at [928, 425] on span "Ok" at bounding box center [936, 423] width 25 height 19
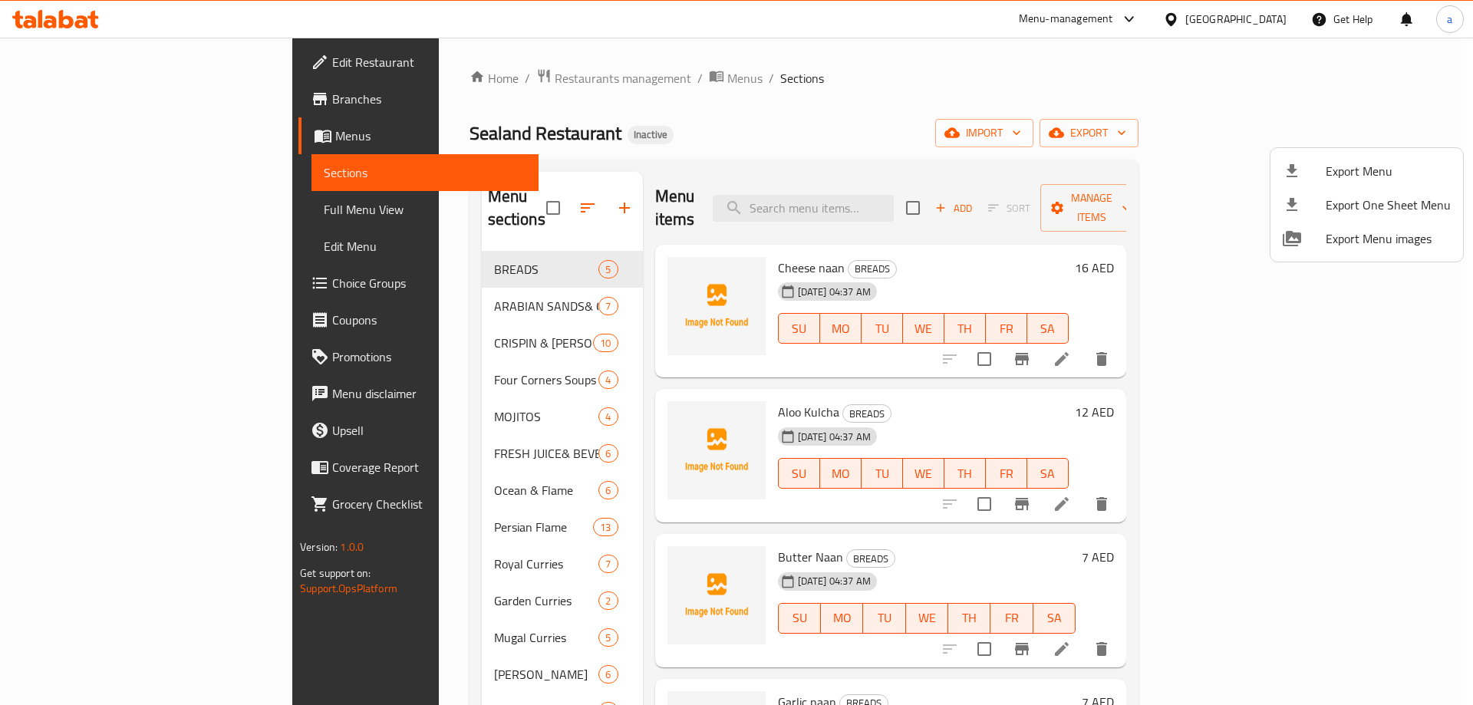
click at [107, 211] on div at bounding box center [736, 352] width 1473 height 705
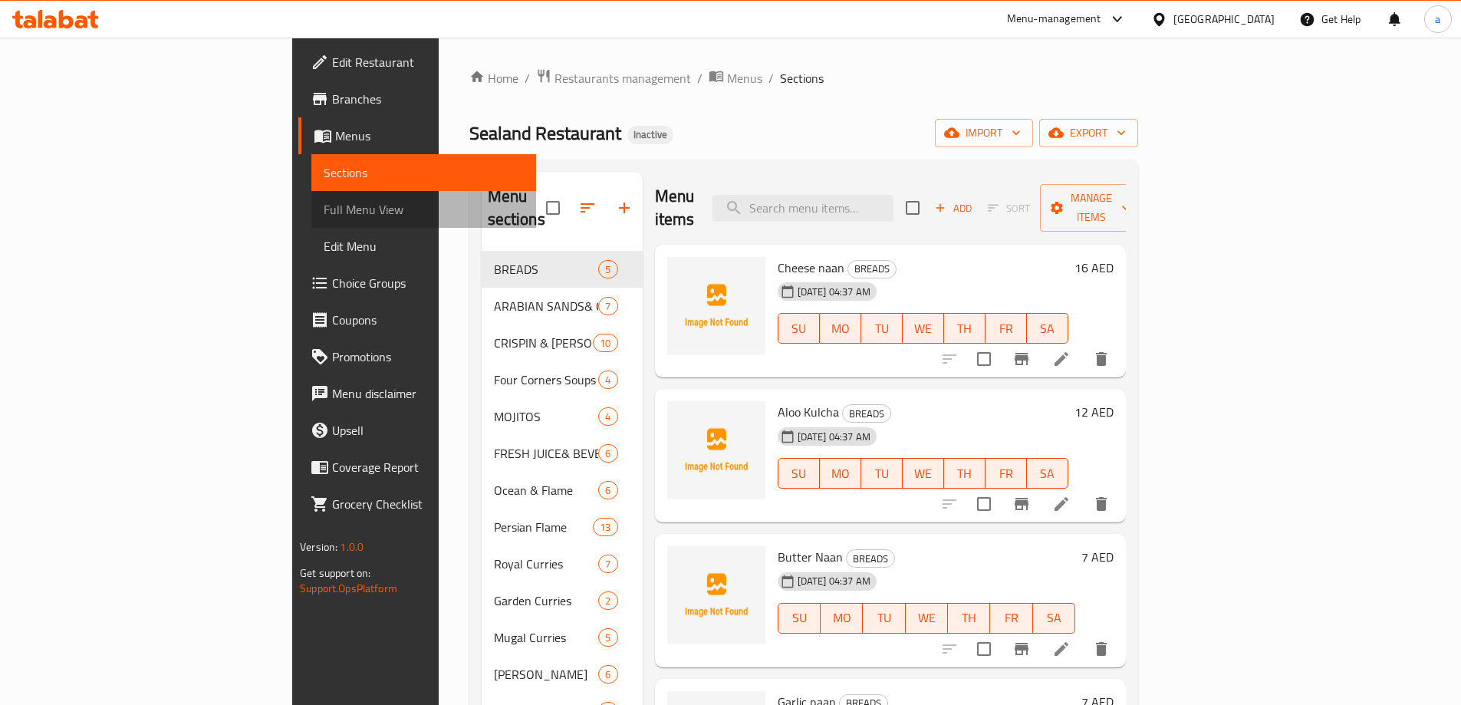
click at [324, 210] on span "Full Menu View" at bounding box center [424, 209] width 200 height 18
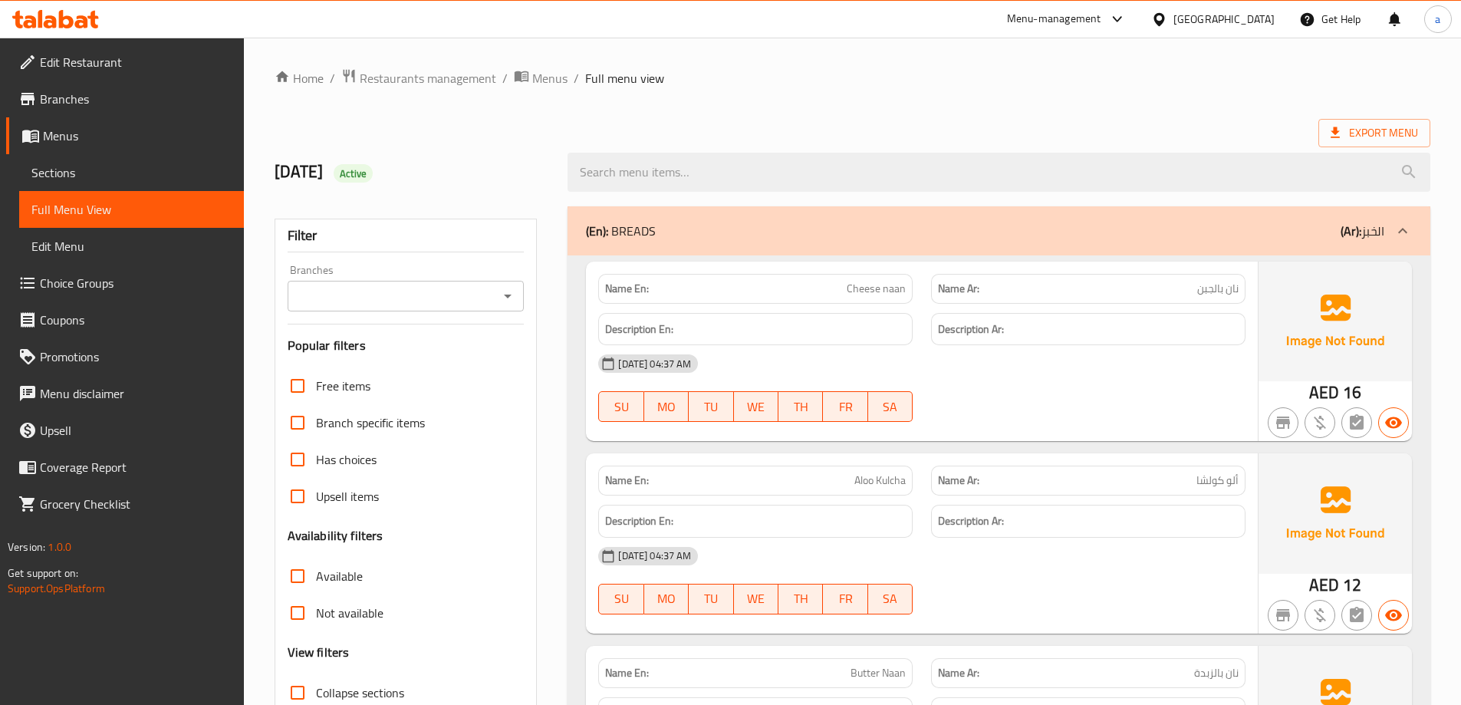
scroll to position [230, 0]
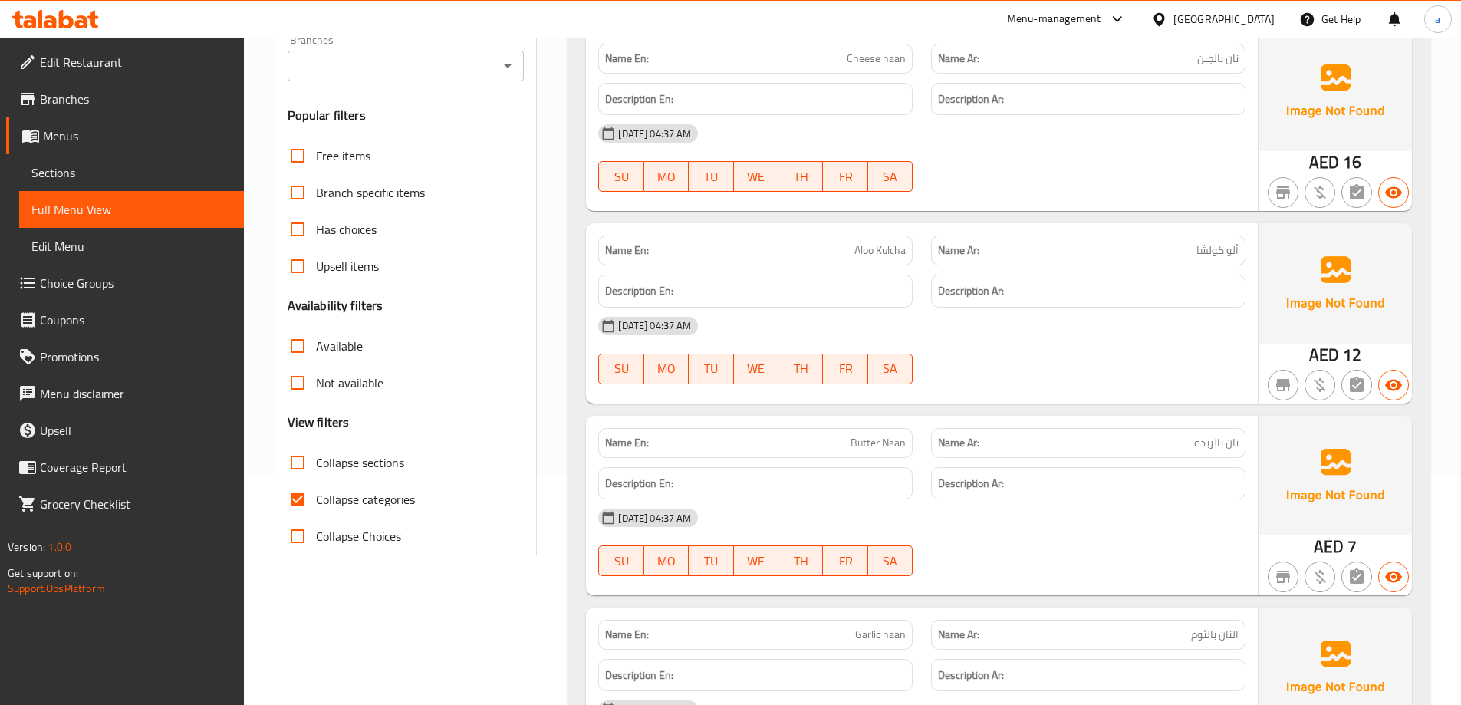
click at [311, 509] on input "Collapse categories" at bounding box center [297, 499] width 37 height 37
checkbox input "false"
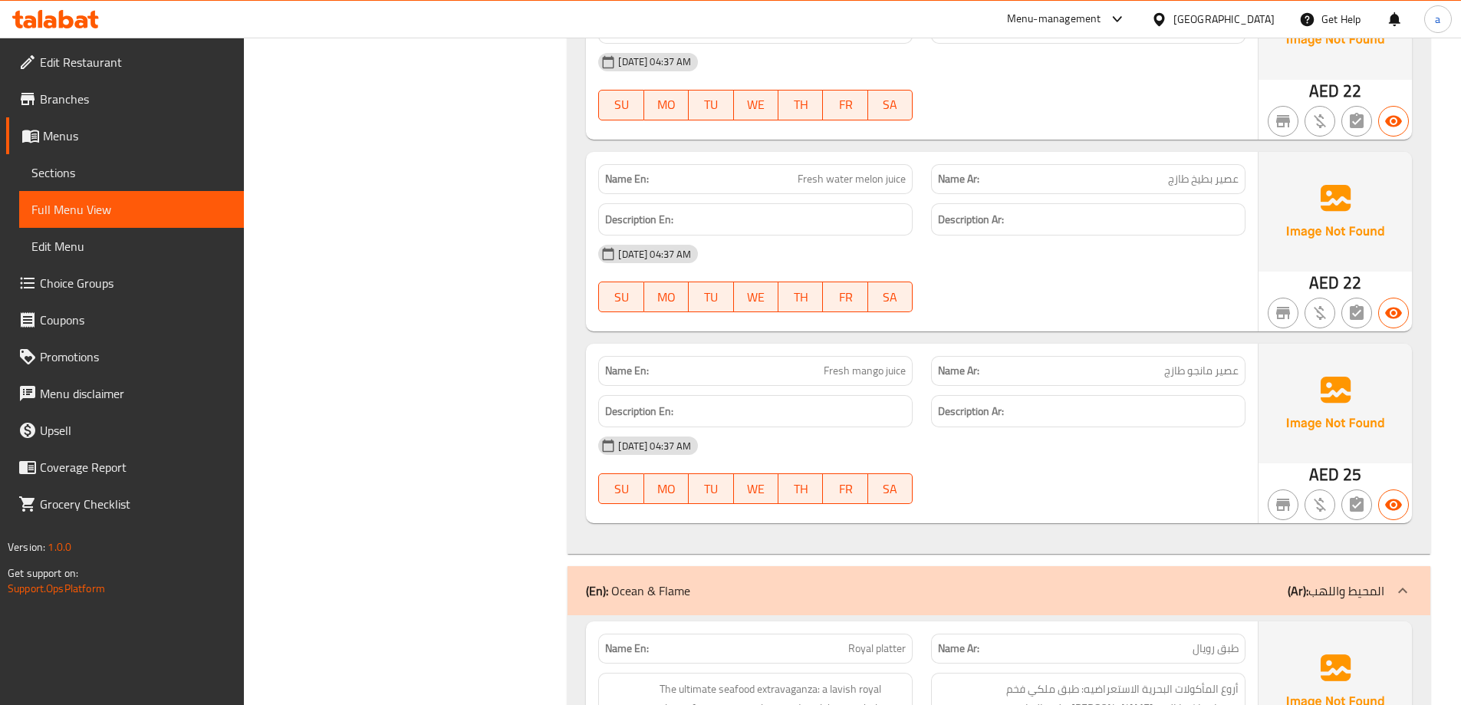
scroll to position [7530, 0]
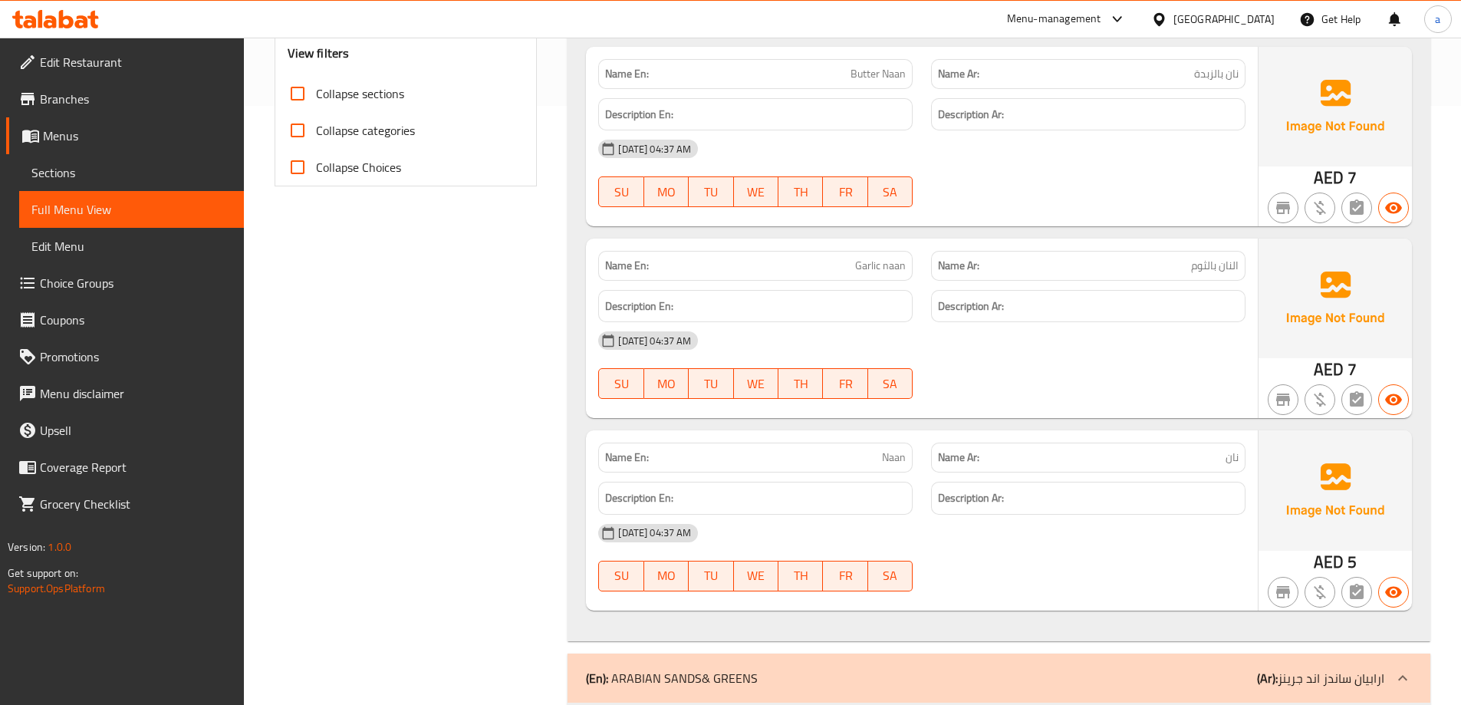
scroll to position [0, 0]
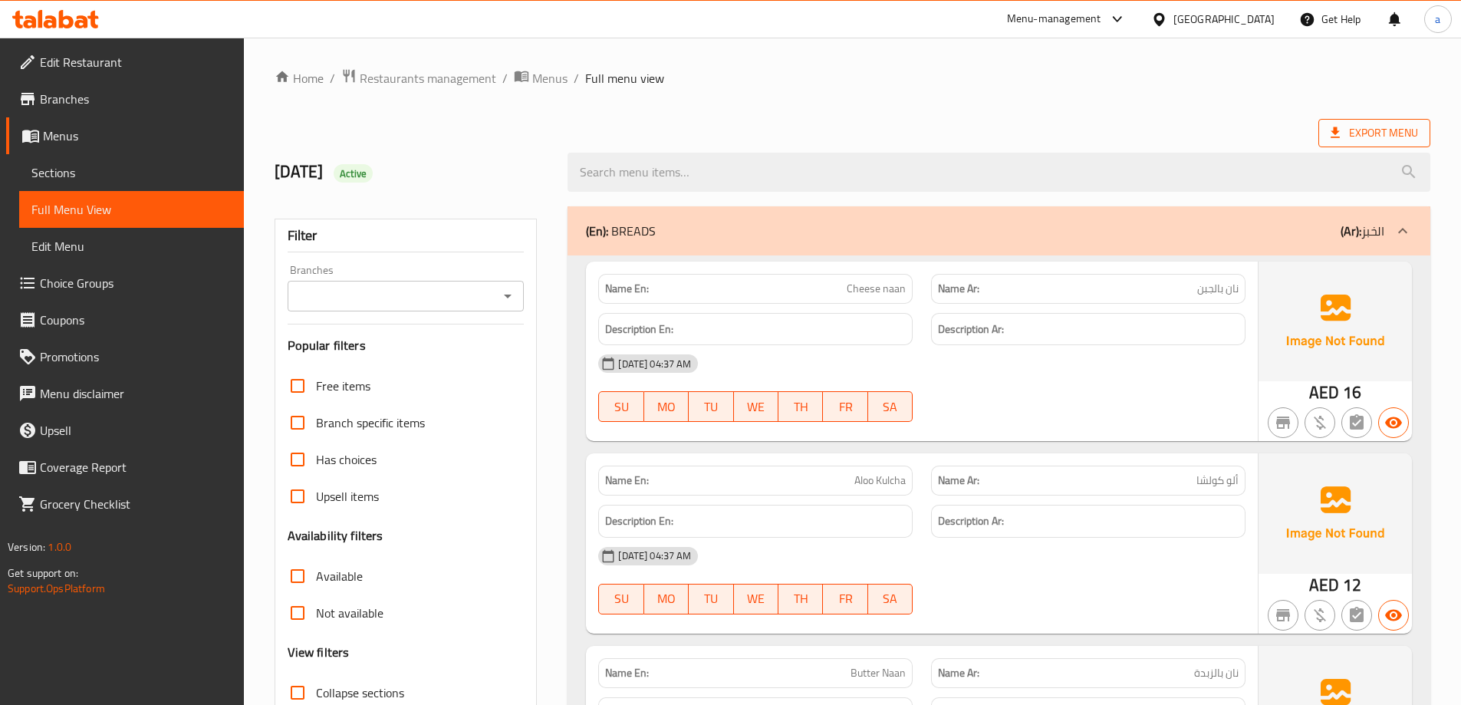
click at [1401, 129] on span "Export Menu" at bounding box center [1374, 133] width 87 height 19
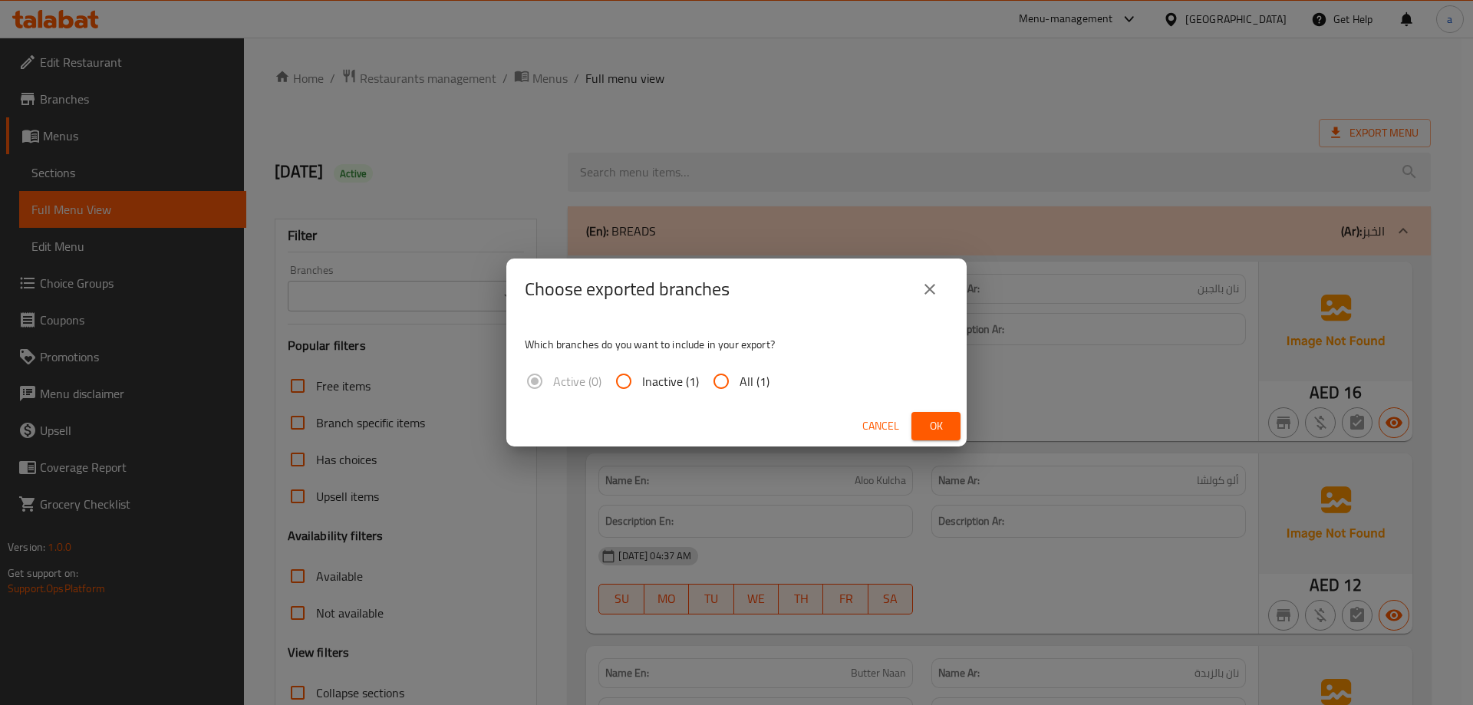
click at [732, 383] on input "All (1)" at bounding box center [721, 381] width 37 height 37
radio input "true"
click at [935, 417] on span "Ok" at bounding box center [936, 426] width 25 height 19
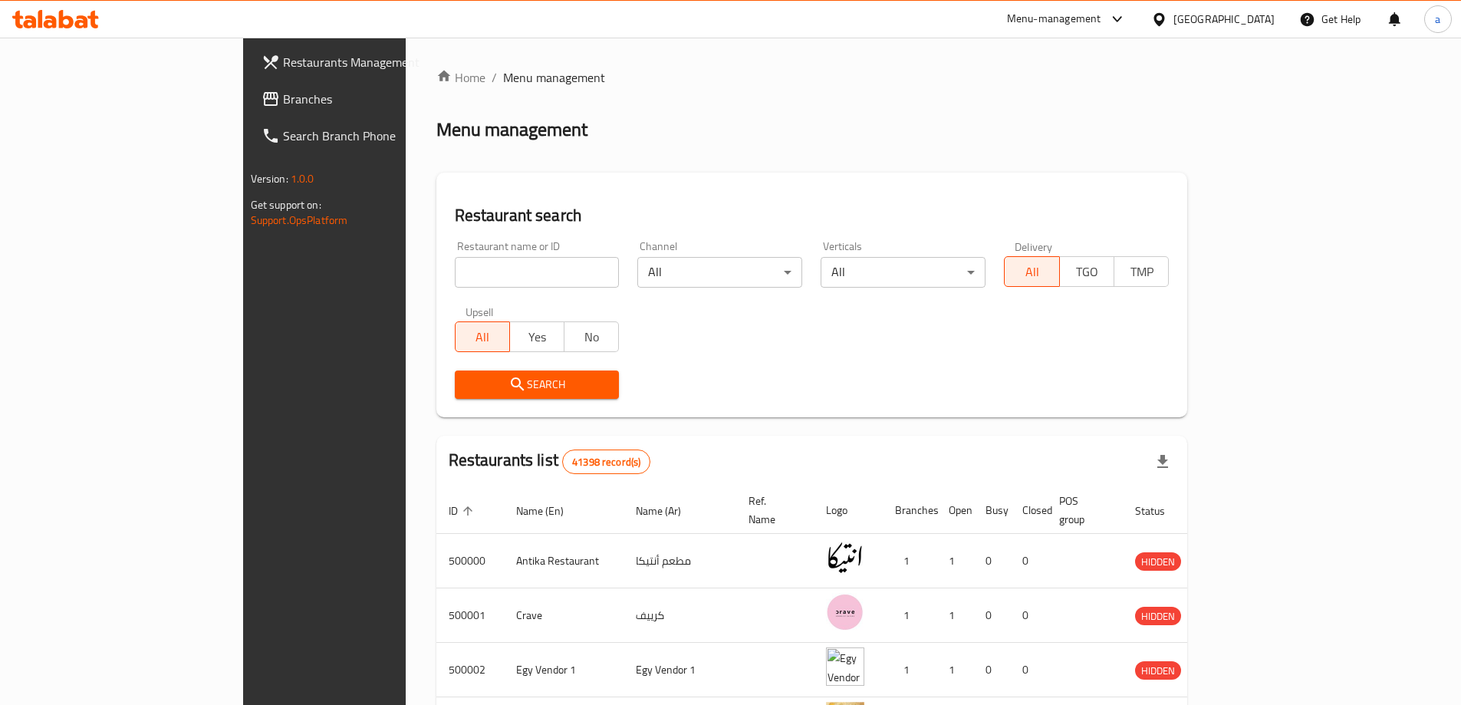
click at [1249, 21] on div "[GEOGRAPHIC_DATA]" at bounding box center [1224, 19] width 101 height 17
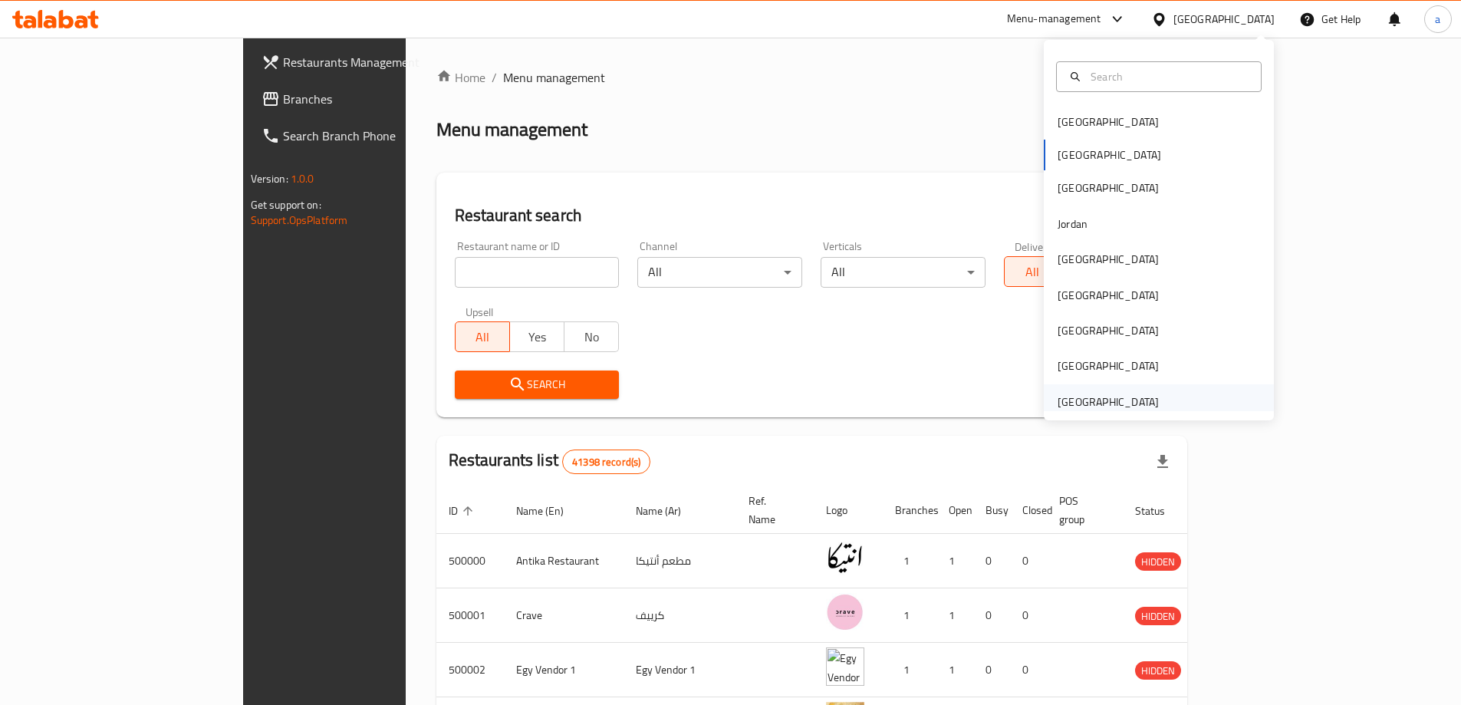
click at [1113, 395] on div "[GEOGRAPHIC_DATA]" at bounding box center [1108, 402] width 101 height 17
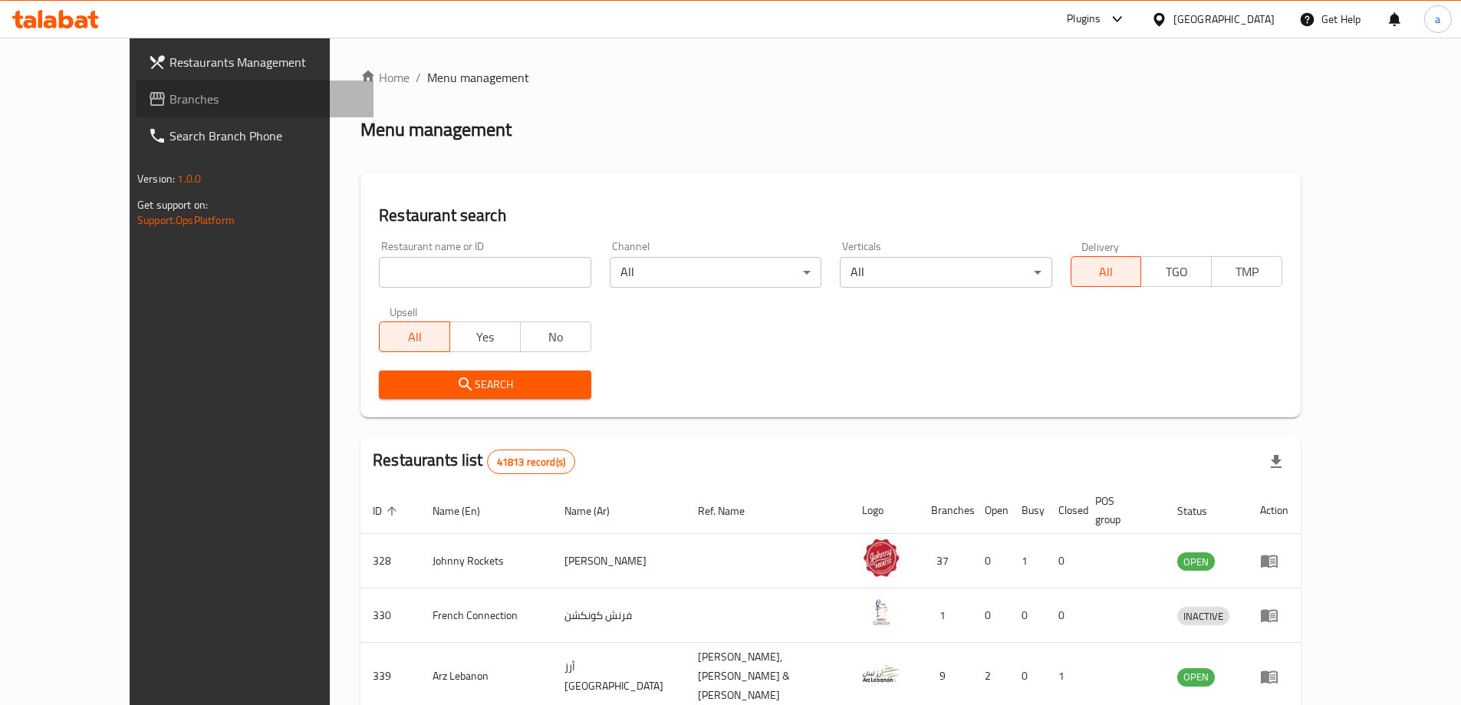
click at [170, 104] on span "Branches" at bounding box center [266, 99] width 192 height 18
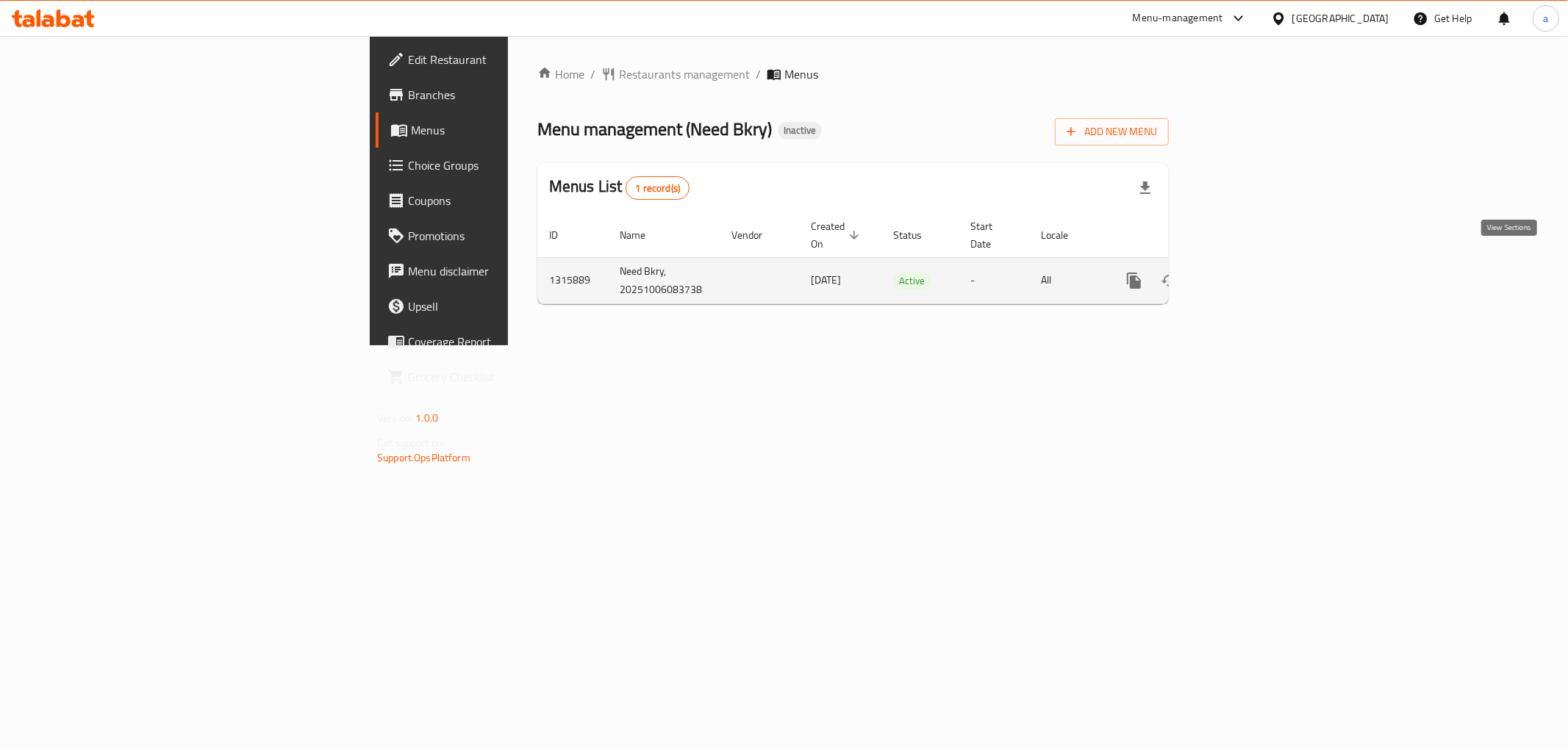
click at [1249, 272] on icon "enhanced table" at bounding box center [1240, 281] width 17 height 17
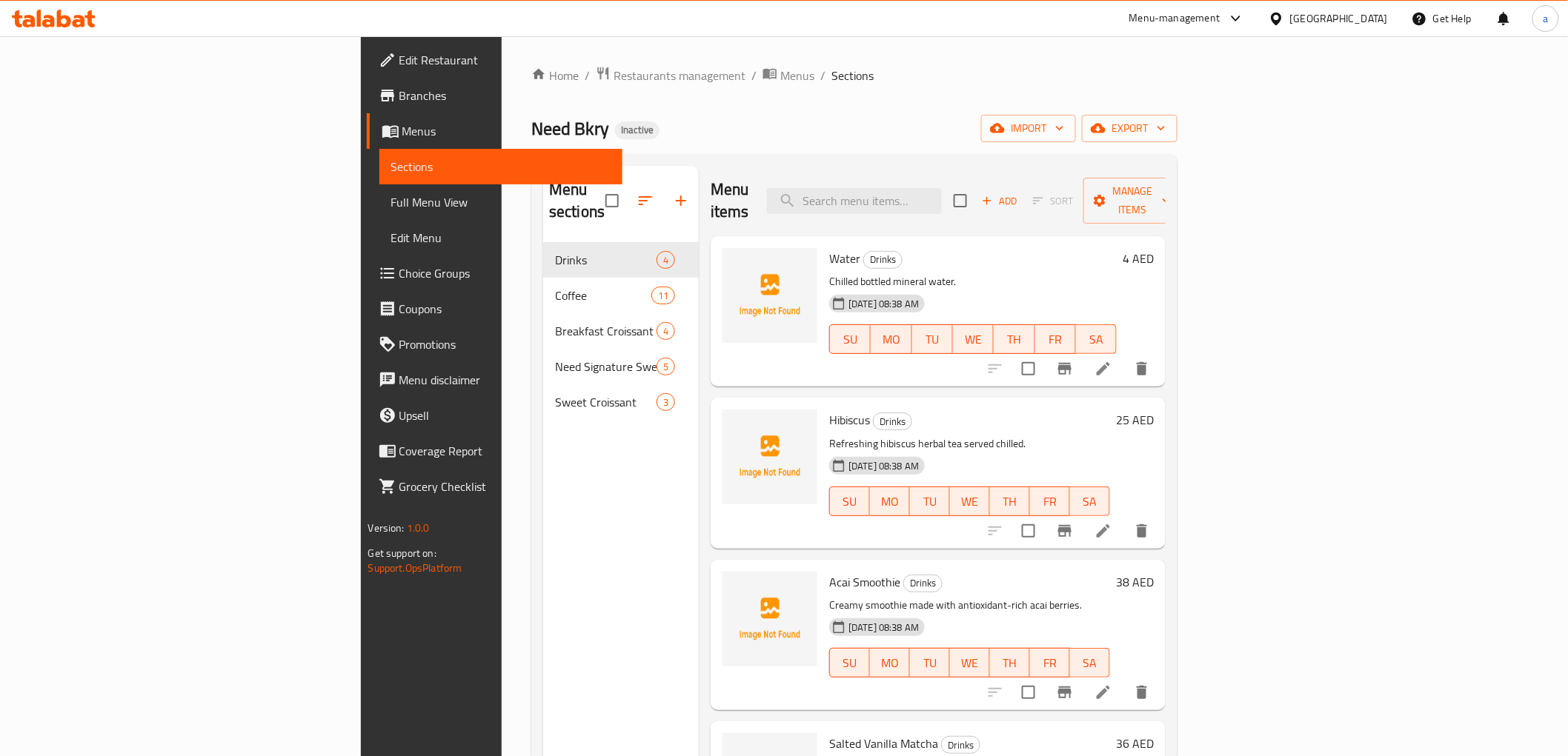
click at [399, 98] on span "Branches" at bounding box center [504, 96] width 212 height 17
